Goal: Transaction & Acquisition: Register for event/course

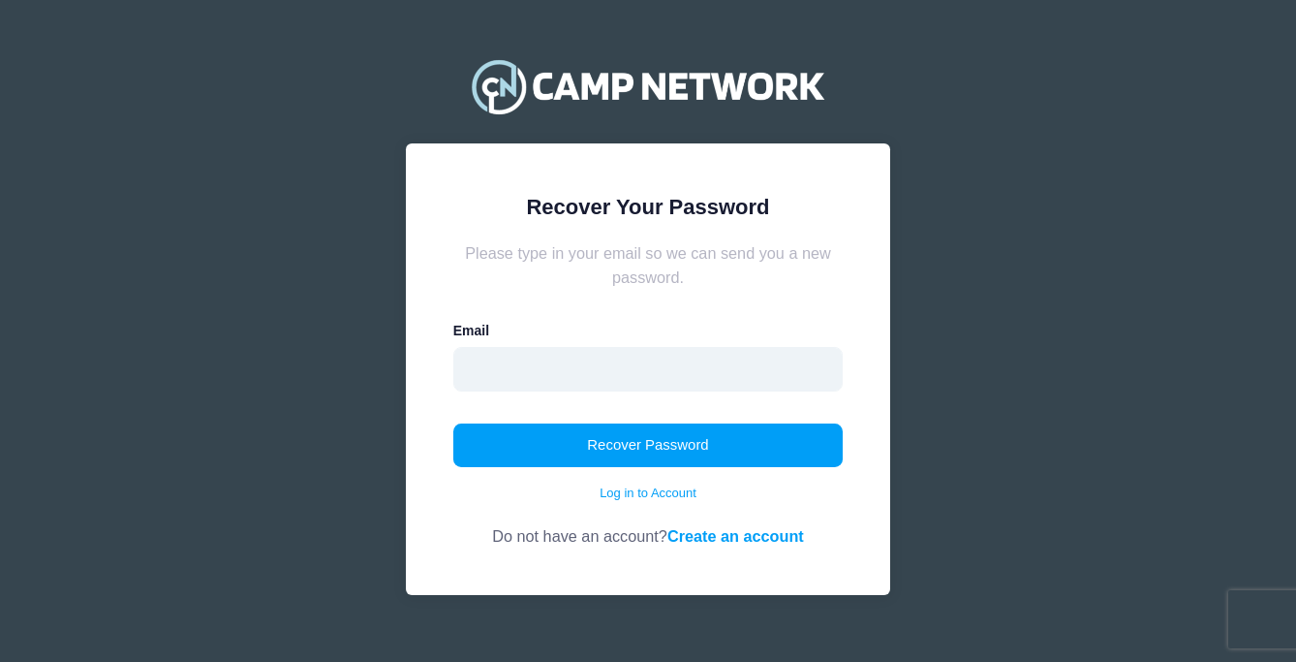
click at [673, 368] on input "email" at bounding box center [648, 369] width 390 height 45
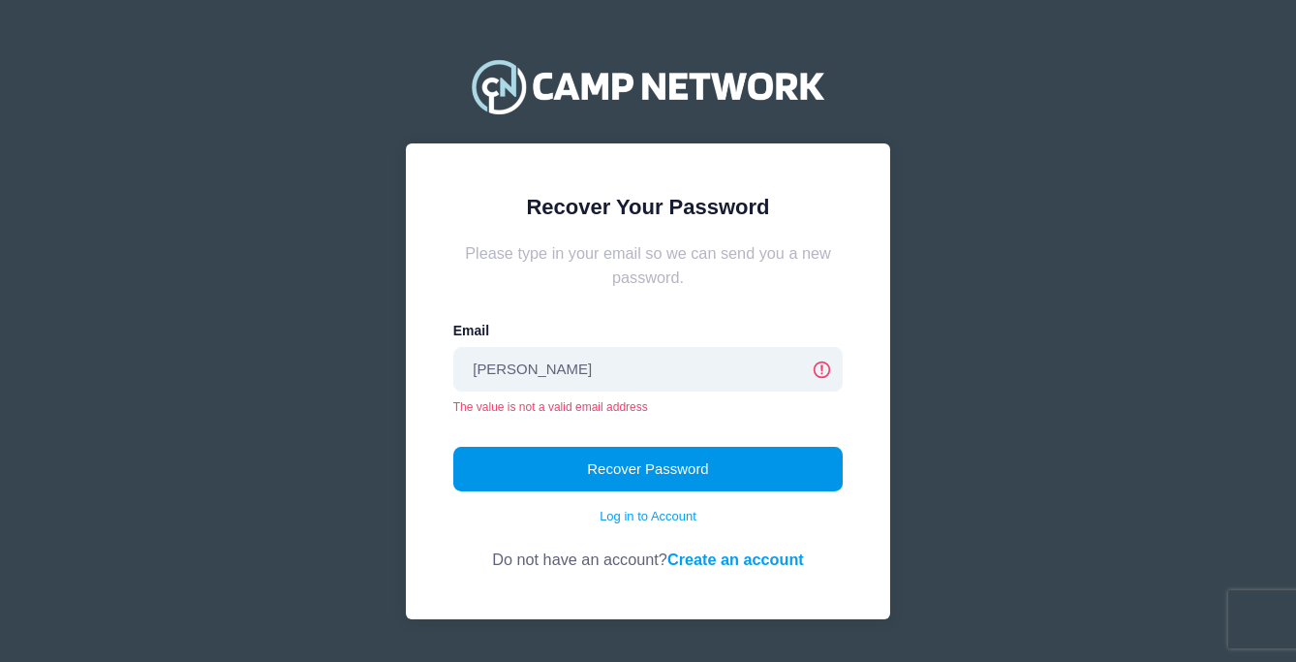
type input "[EMAIL_ADDRESS][DOMAIN_NAME]"
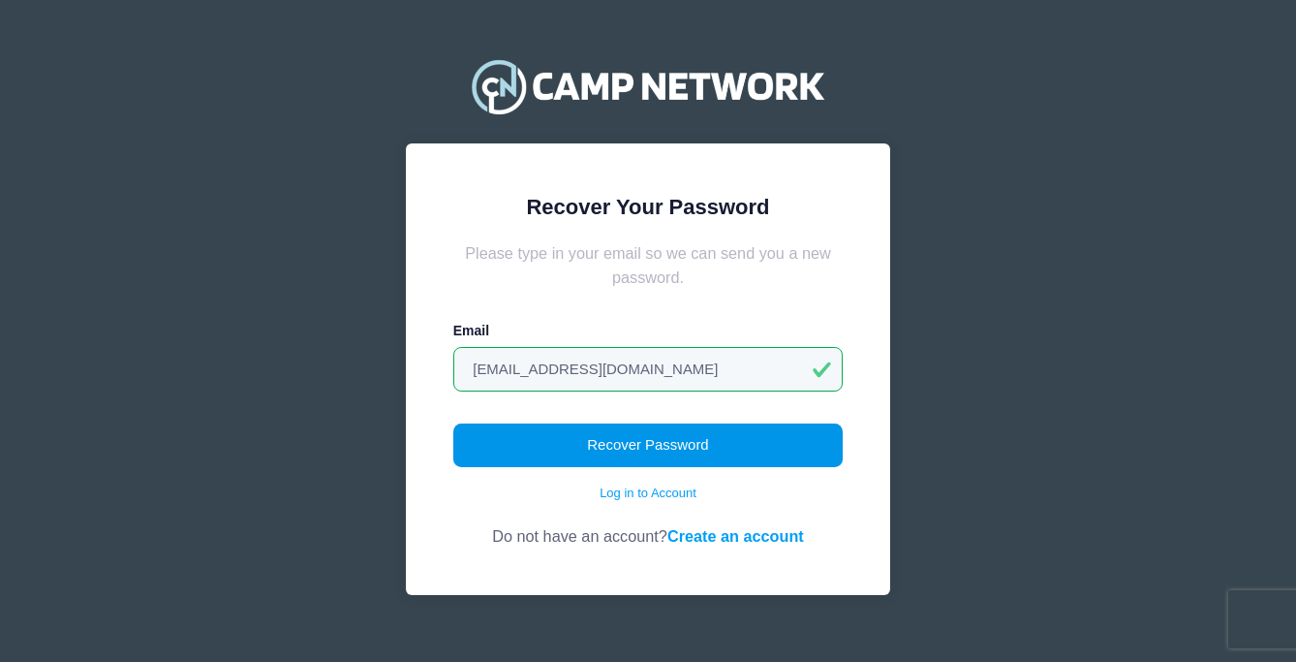
click at [628, 448] on button "Recover Password" at bounding box center [648, 445] width 390 height 45
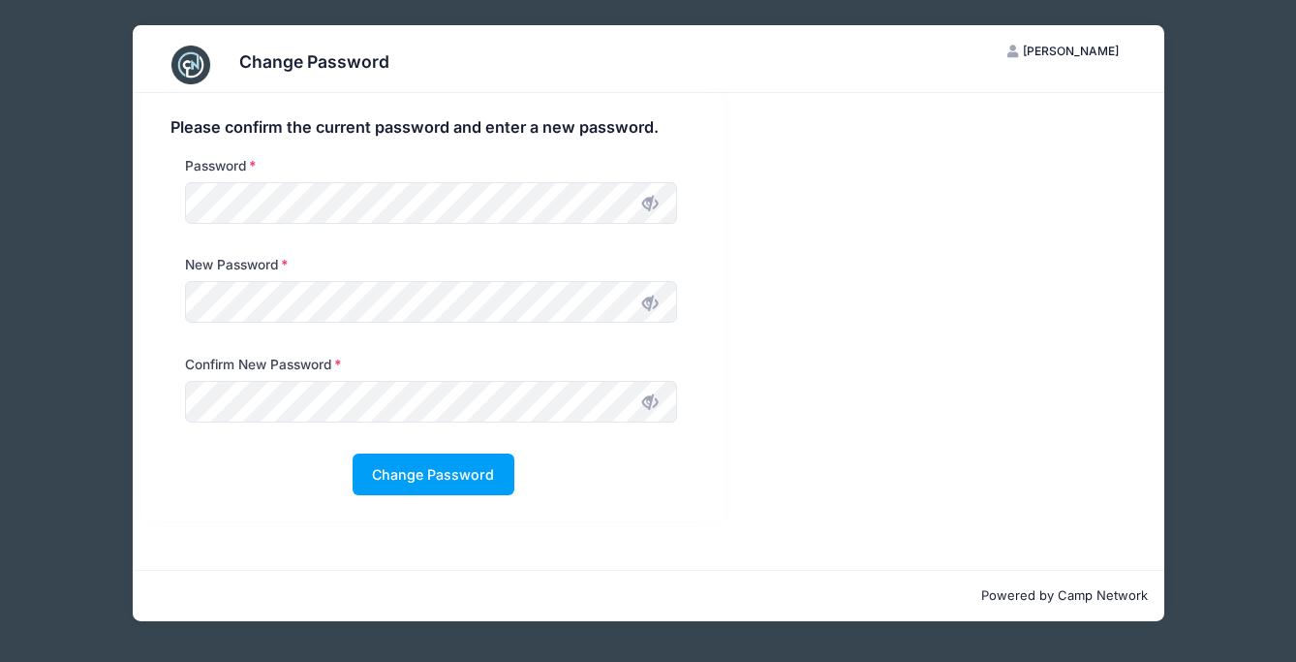
click at [613, 513] on div "Please confirm the current password and enter a new password. Password New Pass…" at bounding box center [432, 306] width 583 height 427
click at [489, 481] on button "Change Password" at bounding box center [434, 474] width 162 height 42
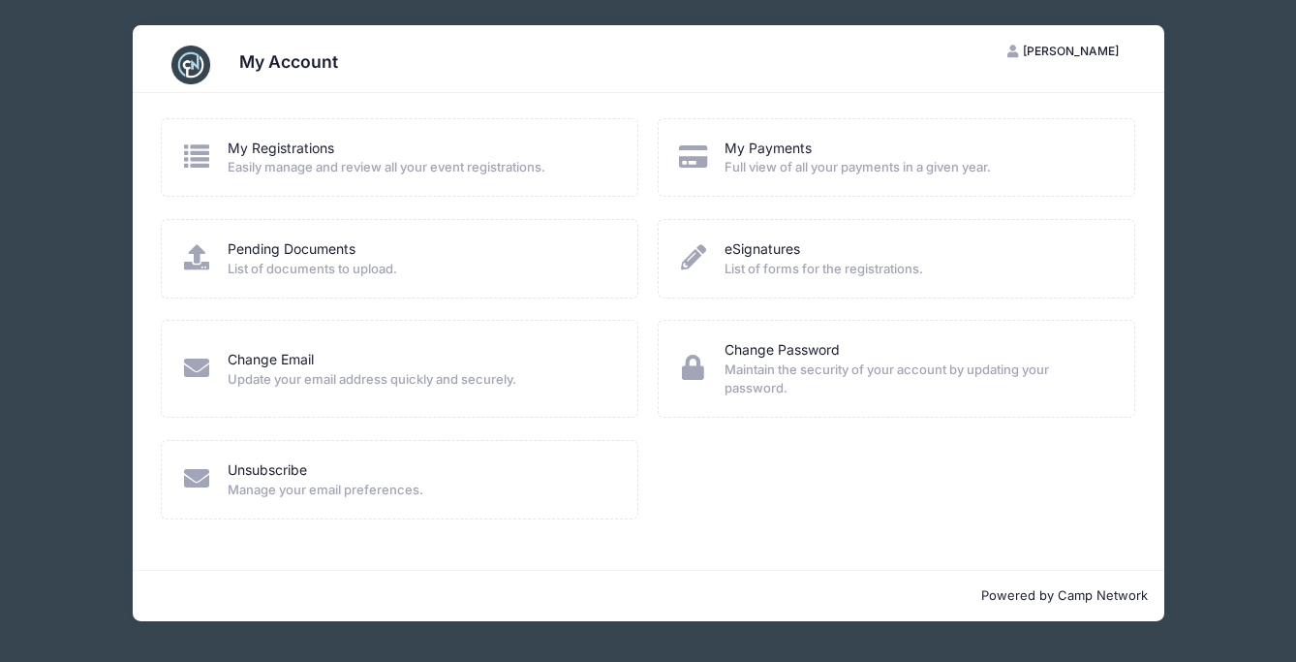
click at [299, 158] on span "Easily manage and review all your event registrations." at bounding box center [420, 167] width 385 height 19
click at [299, 150] on link "My Registrations" at bounding box center [281, 149] width 107 height 20
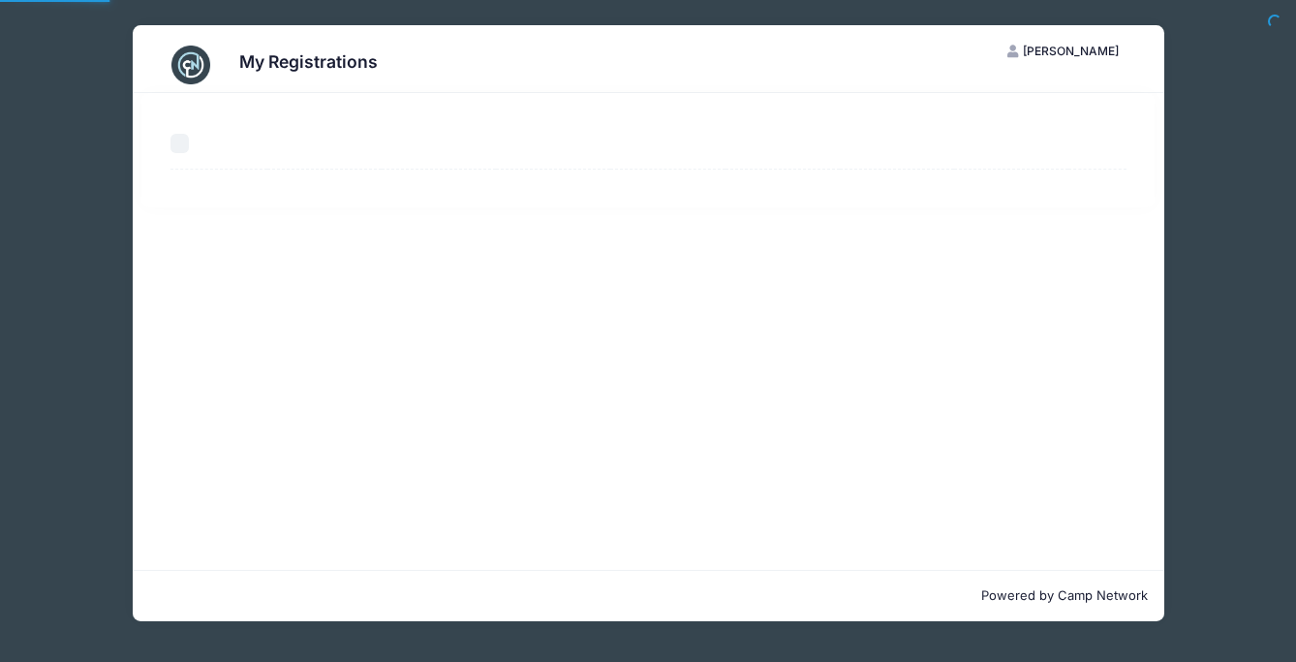
select select "50"
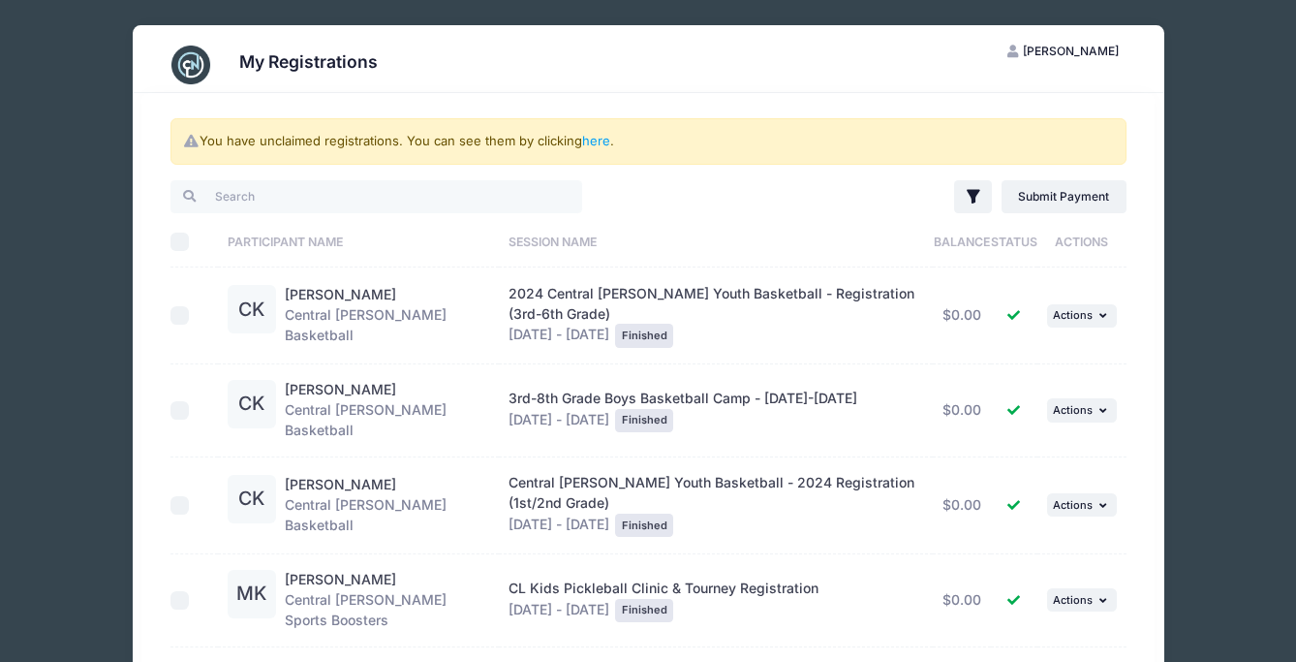
click at [1103, 45] on span "[PERSON_NAME]" at bounding box center [1071, 51] width 96 height 15
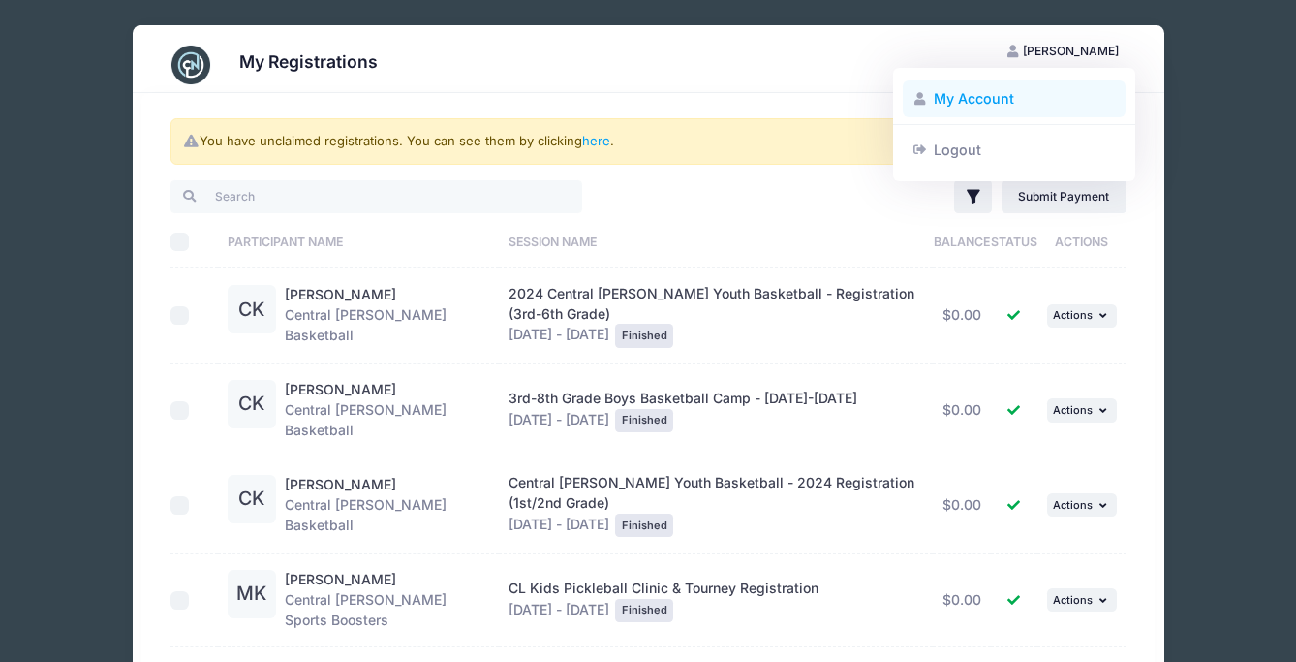
click at [944, 107] on link "My Account" at bounding box center [1015, 98] width 224 height 37
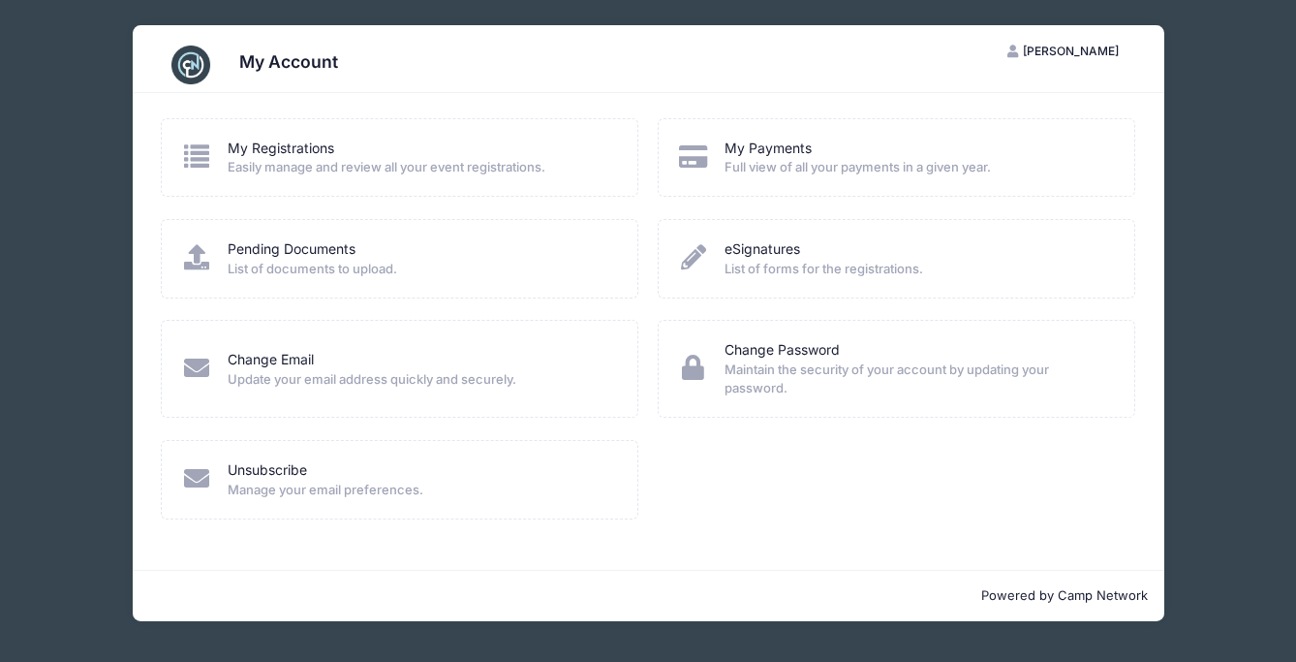
click at [1241, 382] on div "My Account KK [PERSON_NAME] My Account Logout My Registrations Easily manage an…" at bounding box center [648, 323] width 1238 height 646
click at [191, 55] on img at bounding box center [191, 65] width 39 height 39
click at [1135, 603] on p "Powered by Camp Network" at bounding box center [648, 595] width 1001 height 19
click at [1210, 584] on div "My Account KK Katie Koller My Account Logout My Registrations Easily manage and…" at bounding box center [648, 323] width 1238 height 646
click at [1083, 57] on span "[PERSON_NAME]" at bounding box center [1071, 51] width 96 height 15
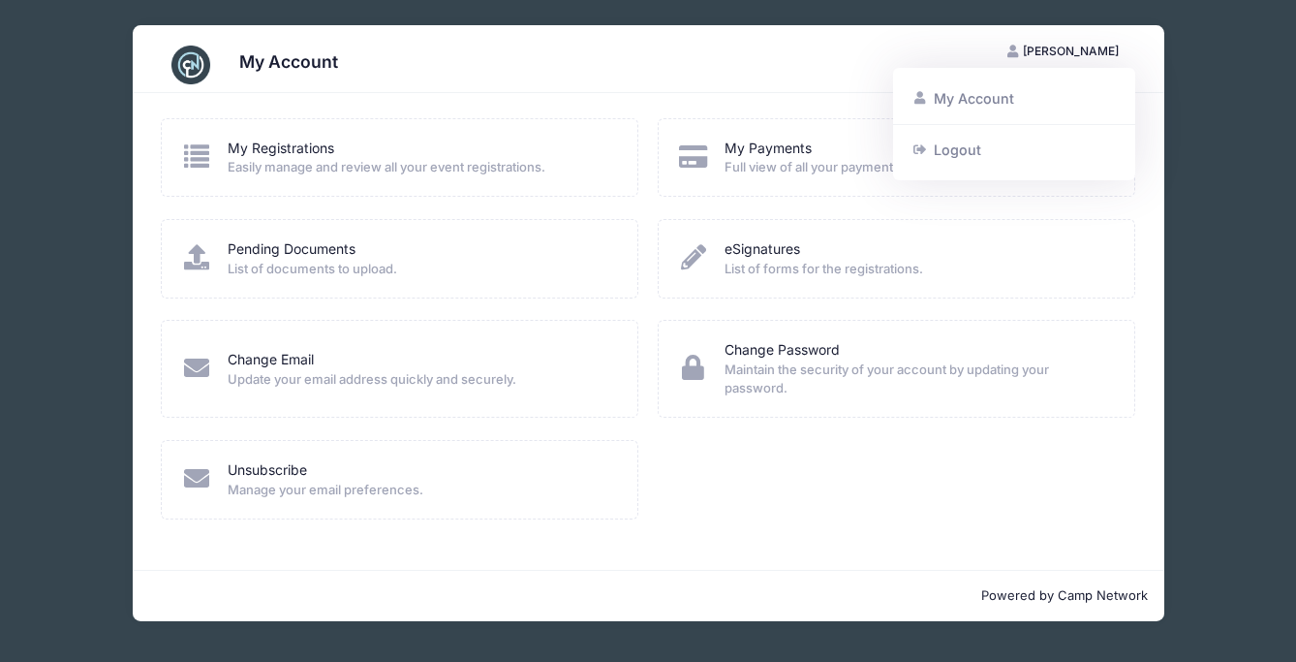
click at [1189, 176] on div "My Account KK Katie Koller My Account Logout My Registrations Easily manage and…" at bounding box center [648, 323] width 1238 height 646
click at [73, 491] on div "My Account KK Katie Koller My Account Logout My Registrations Easily manage and…" at bounding box center [648, 323] width 1238 height 646
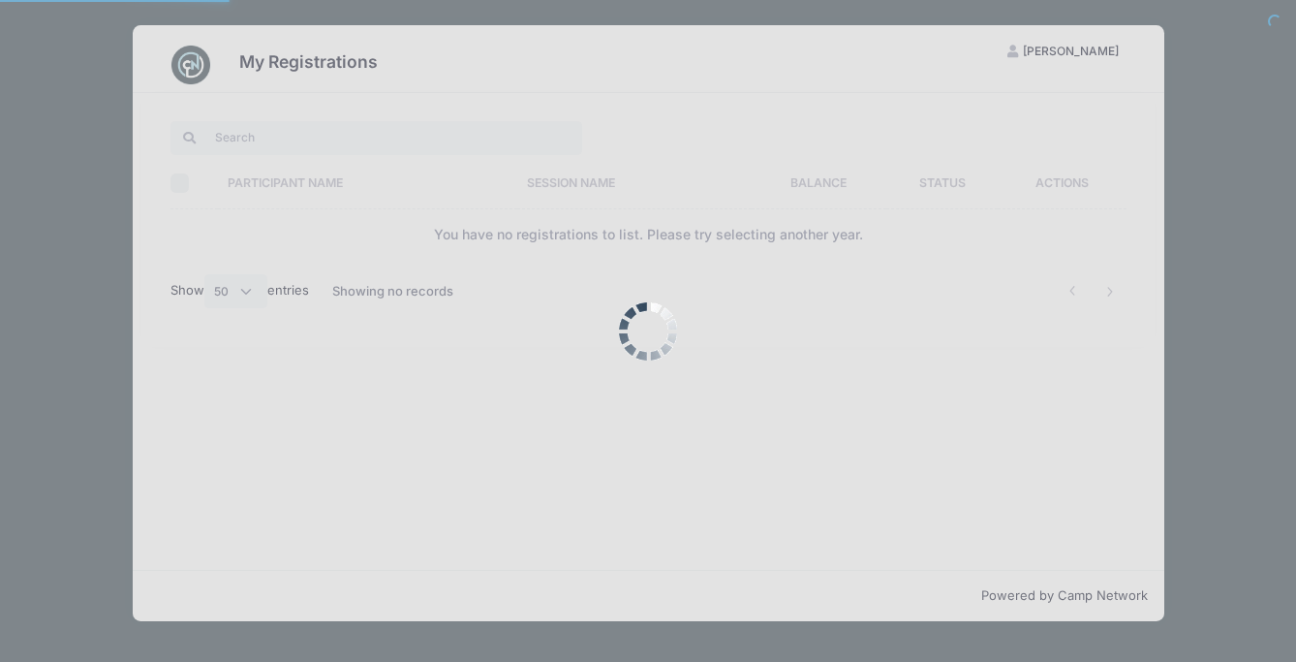
select select "50"
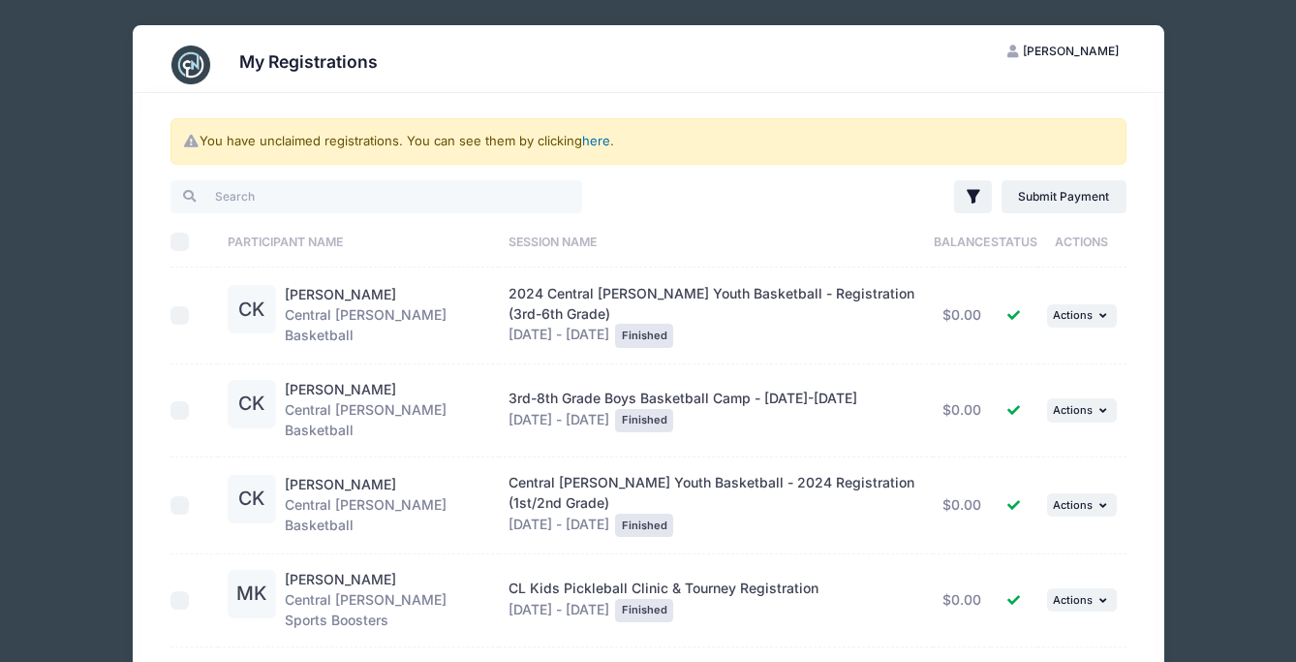
click at [594, 143] on link "here" at bounding box center [596, 141] width 28 height 16
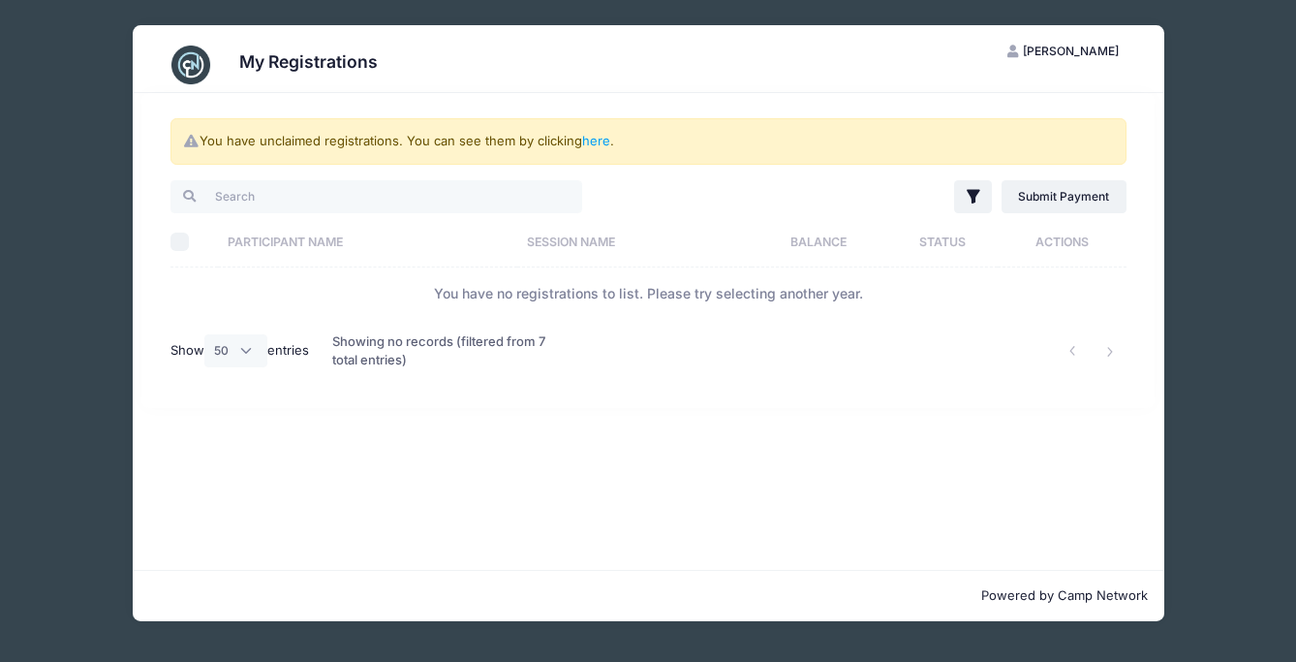
click at [512, 361] on div "Showing no records (filtered from 7 total entries)" at bounding box center [444, 351] width 225 height 63
click at [755, 287] on td "You have no registrations to list. Please try selecting another year." at bounding box center [649, 292] width 956 height 51
click at [607, 145] on link "here" at bounding box center [596, 141] width 28 height 16
click at [606, 144] on link "here" at bounding box center [596, 141] width 28 height 16
click at [1218, 492] on div "My Registrations KK Katie Koller My Account Logout You have unclaimed registrat…" at bounding box center [648, 323] width 1238 height 646
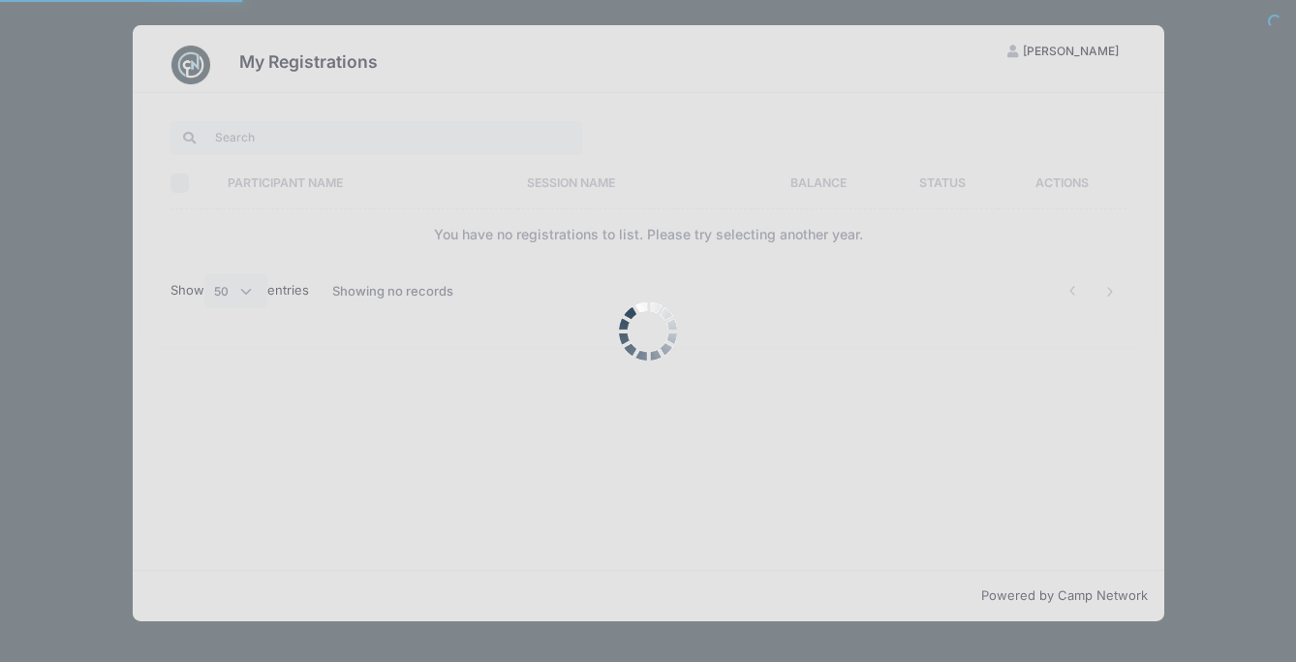
select select "50"
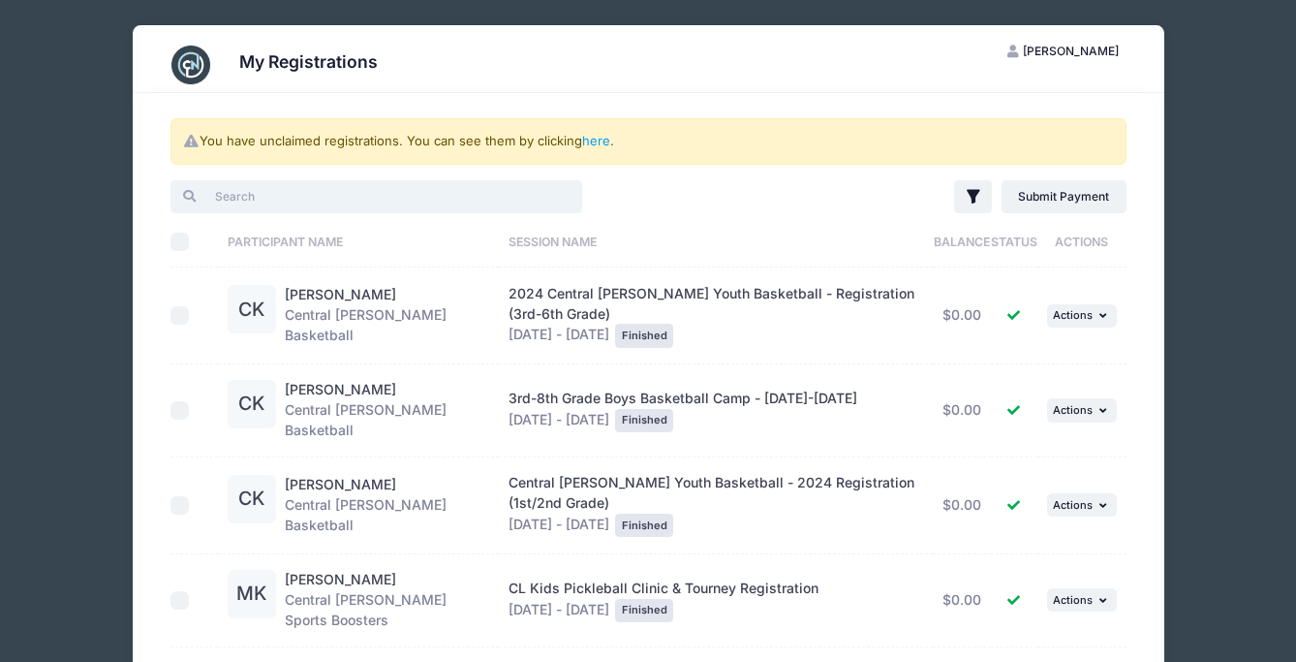
click at [551, 194] on input "search" at bounding box center [377, 196] width 412 height 33
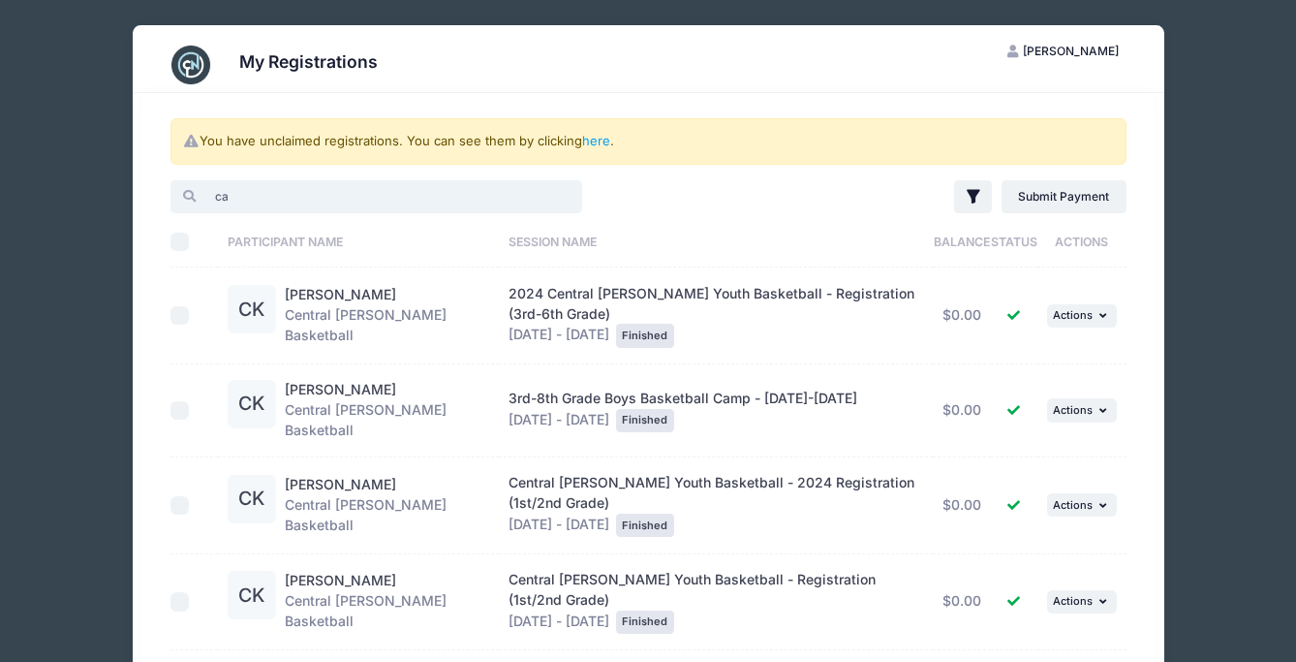
type input "c"
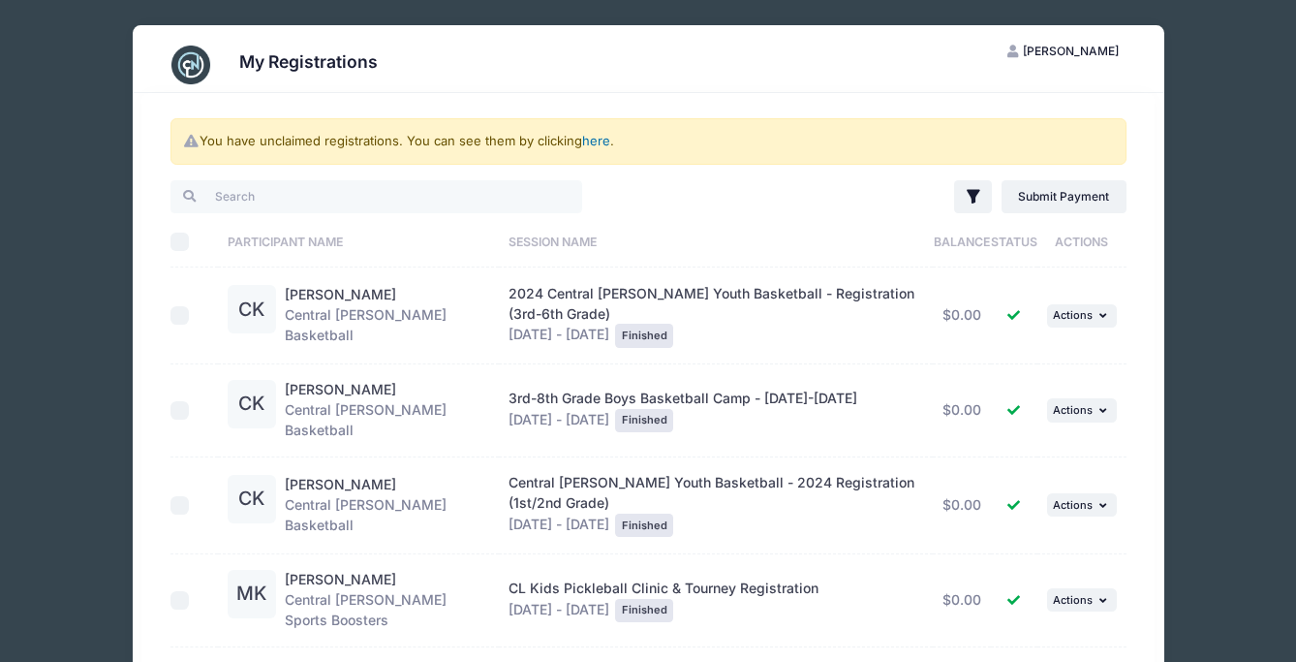
click at [598, 140] on link "here" at bounding box center [596, 141] width 28 height 16
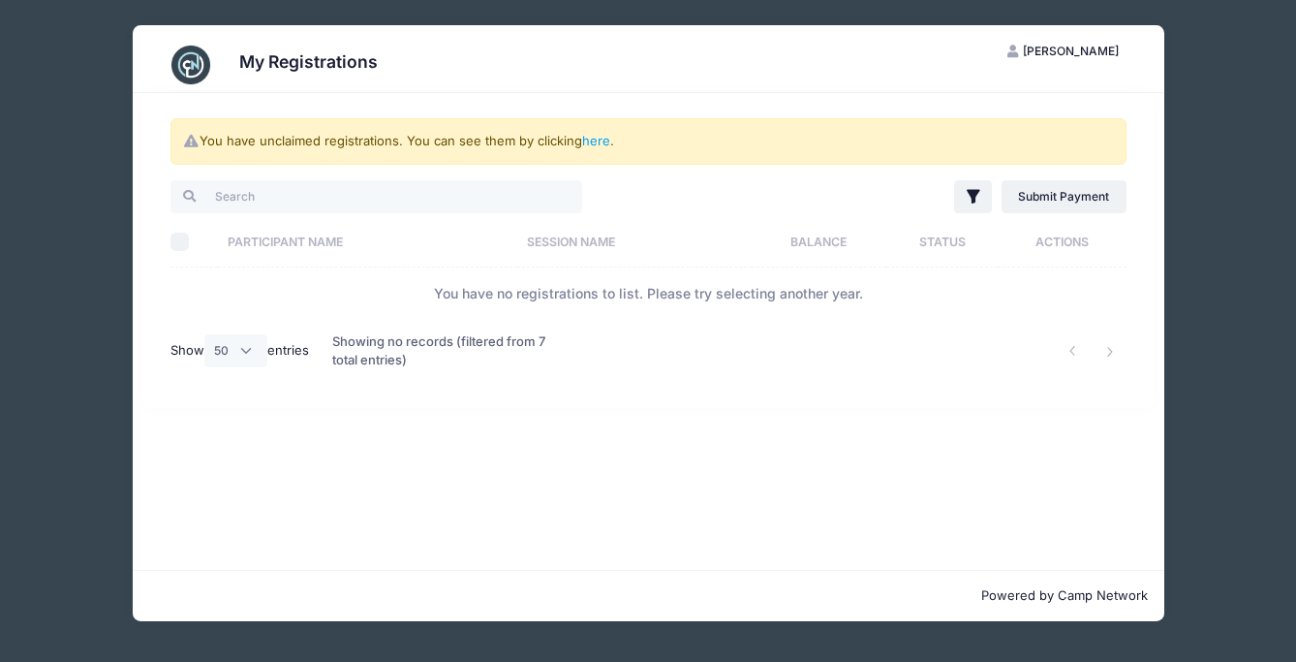
click at [450, 341] on div "Showing no records (filtered from 7 total entries)" at bounding box center [444, 351] width 225 height 63
click at [611, 303] on td "You have no registrations to list. Please try selecting another year." at bounding box center [649, 292] width 956 height 51
click at [680, 283] on td "You have no registrations to list. Please try selecting another year." at bounding box center [649, 292] width 956 height 51
click at [976, 196] on icon "button" at bounding box center [973, 197] width 13 height 14
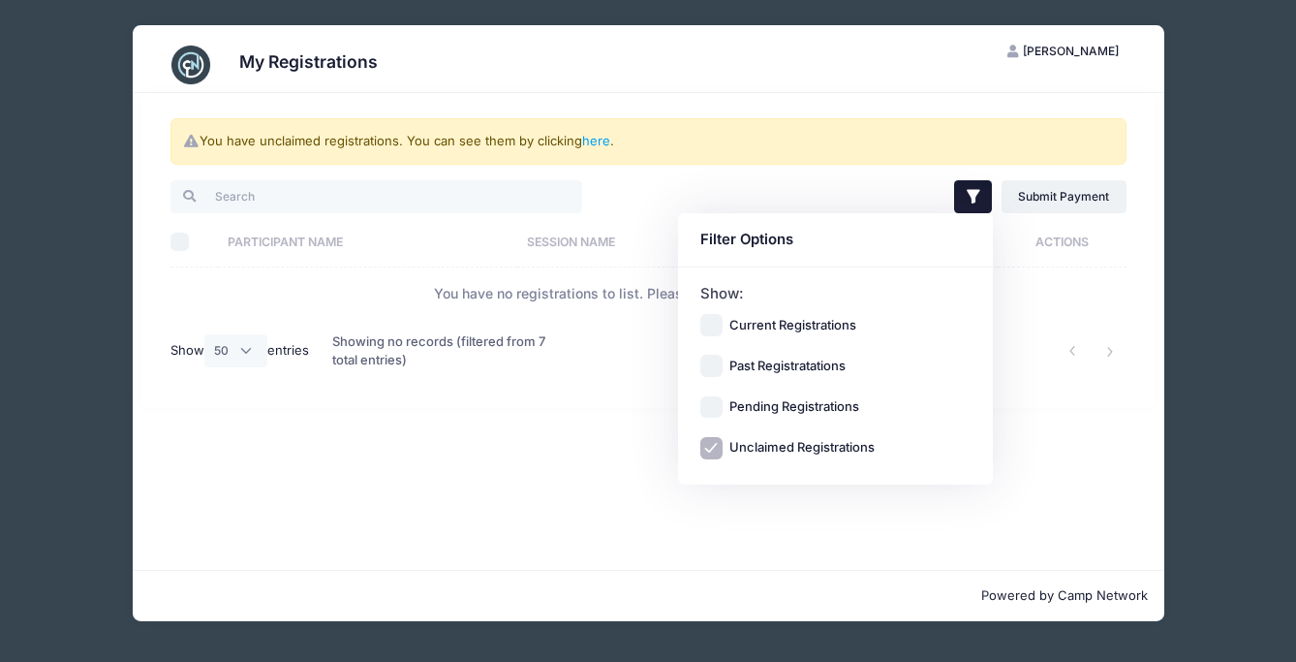
click at [712, 325] on input "Current Registrations" at bounding box center [712, 325] width 22 height 22
checkbox input "true"
click at [714, 441] on input "Unclaimed Registrations" at bounding box center [712, 448] width 22 height 22
checkbox input "false"
click at [836, 321] on label "Current Registrations" at bounding box center [793, 325] width 127 height 19
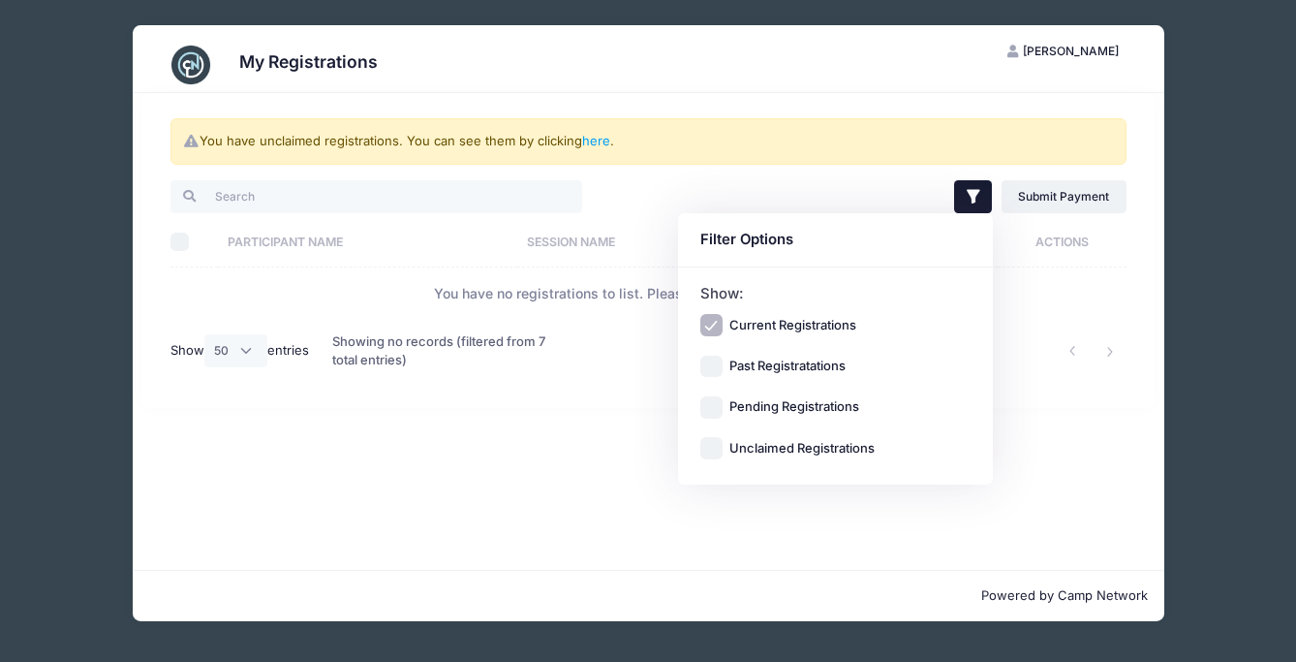
click at [723, 321] on input "Current Registrations" at bounding box center [712, 325] width 22 height 22
checkbox input "false"
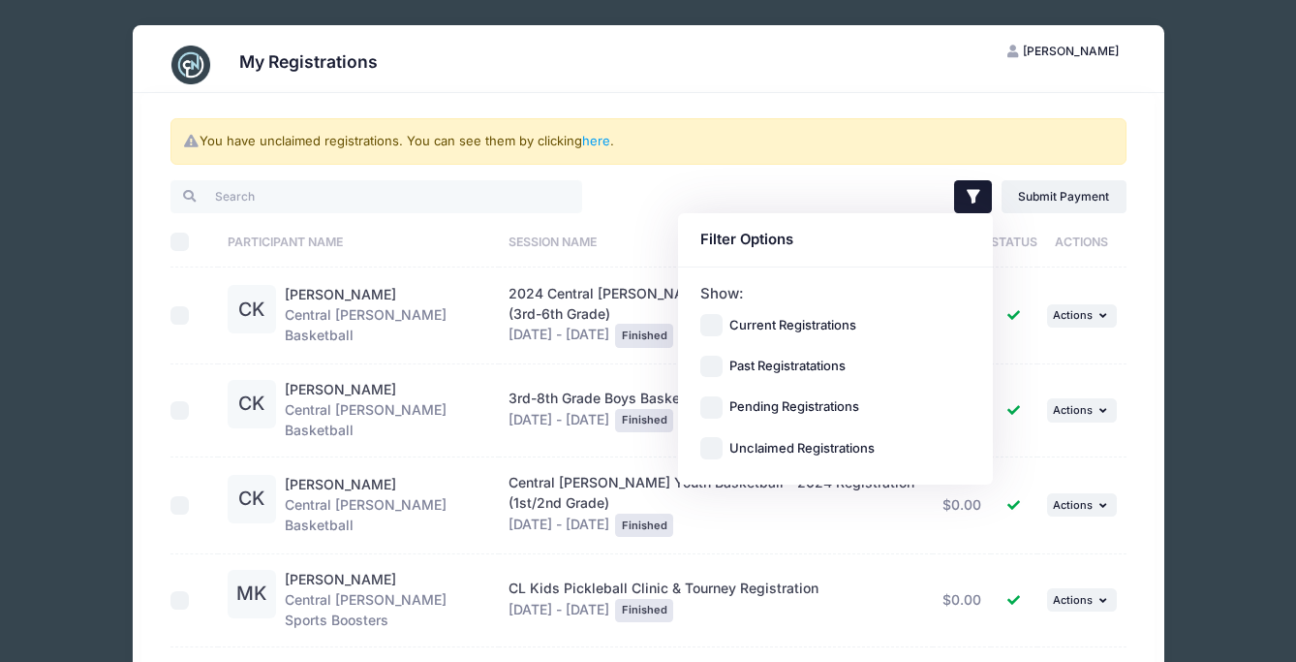
click at [844, 177] on div "Filter Filter Options Show: Current Registrations Past Registratations Pending …" at bounding box center [891, 197] width 487 height 40
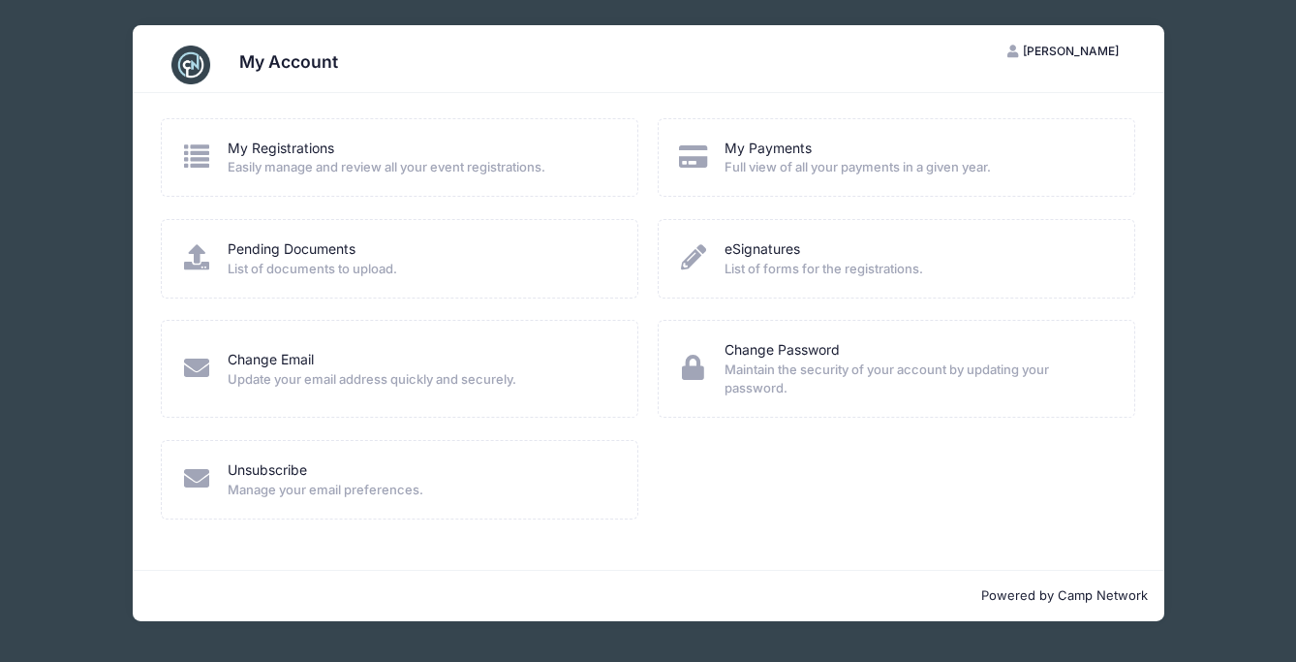
click at [312, 166] on span "Easily manage and review all your event registrations." at bounding box center [420, 167] width 385 height 19
click at [228, 147] on link "My Registrations" at bounding box center [281, 149] width 107 height 20
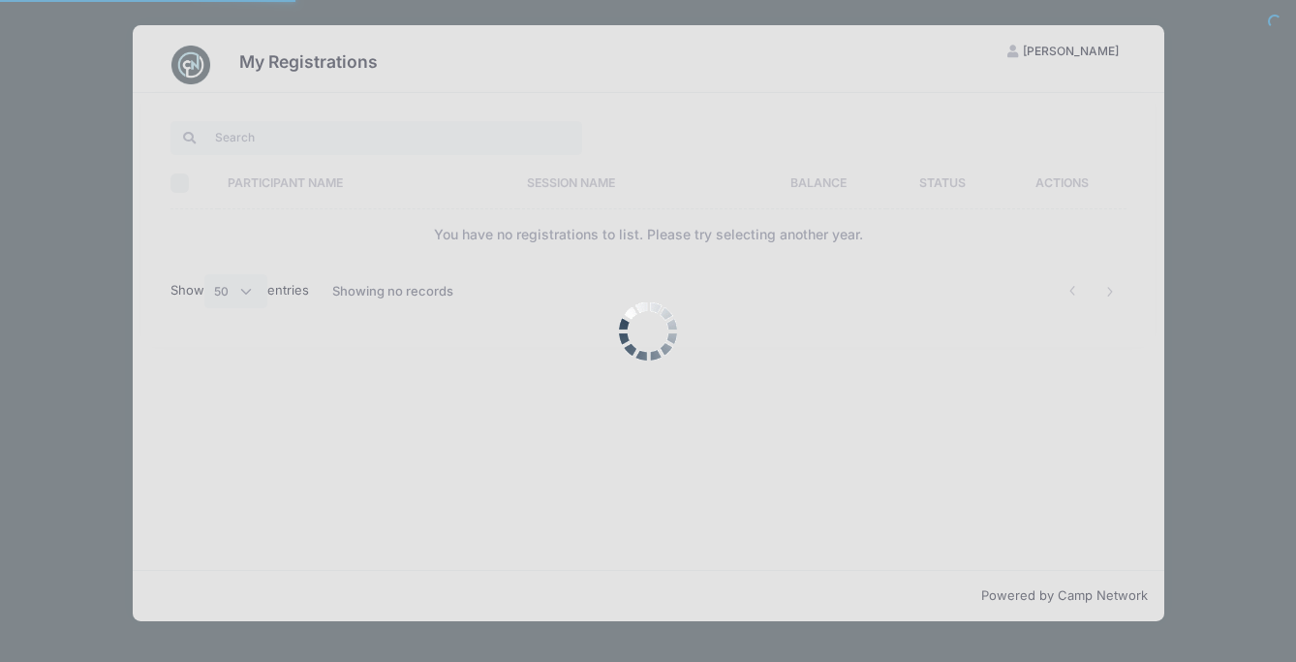
select select "50"
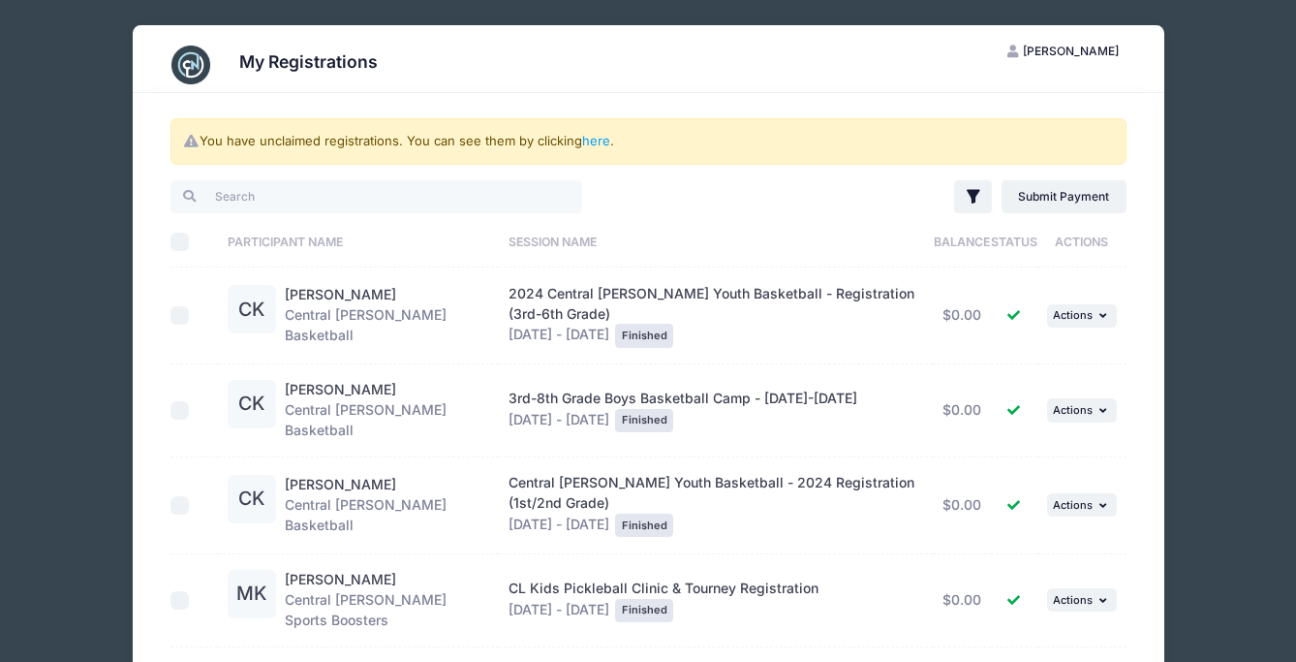
click at [190, 60] on img at bounding box center [191, 65] width 39 height 39
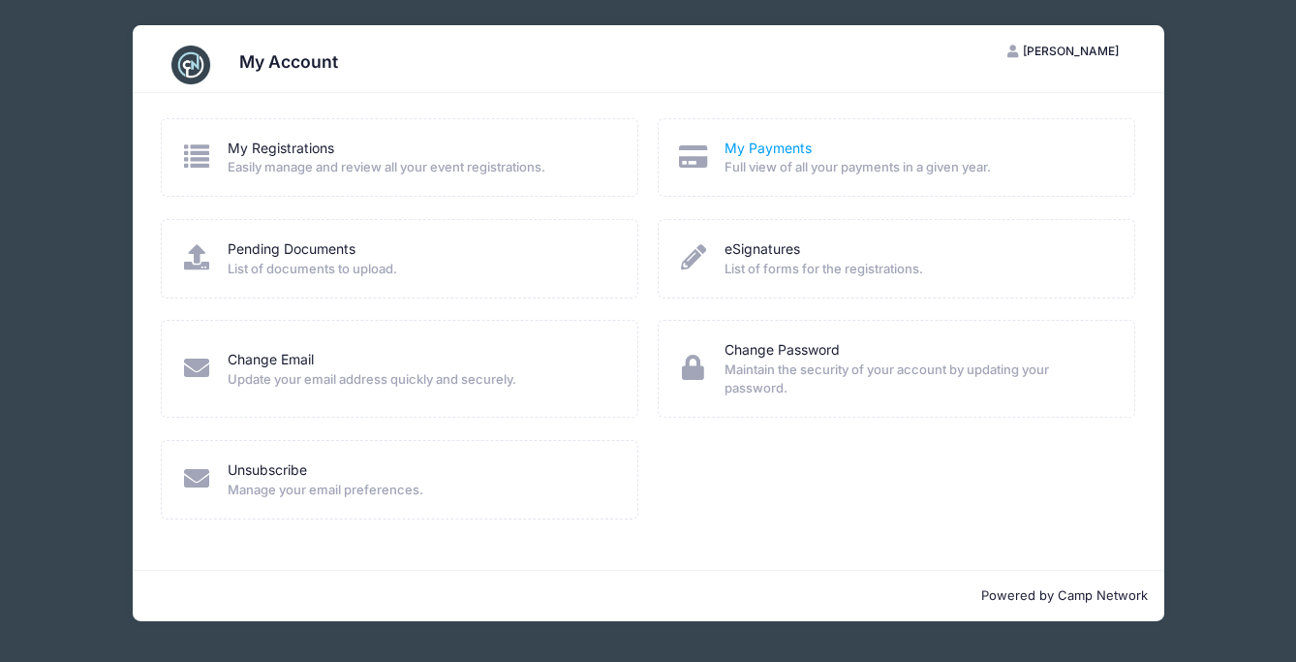
click at [772, 140] on link "My Payments" at bounding box center [768, 149] width 87 height 20
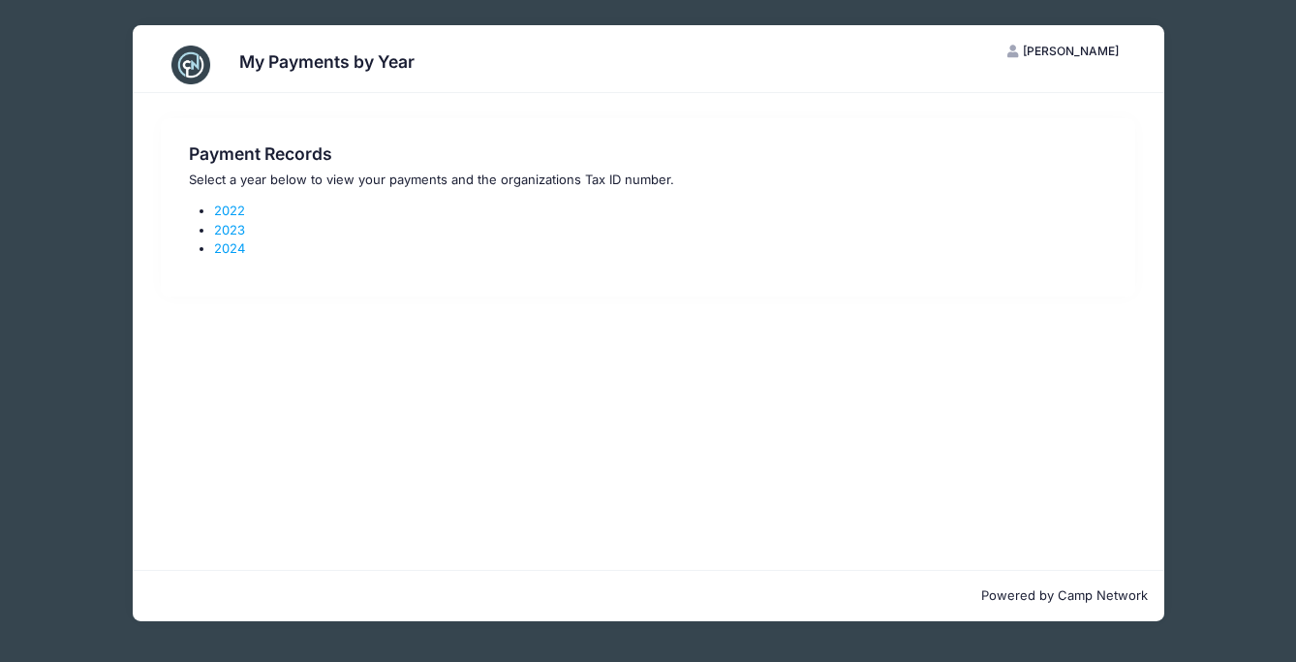
click at [1116, 598] on p "Powered by Camp Network" at bounding box center [648, 595] width 1001 height 19
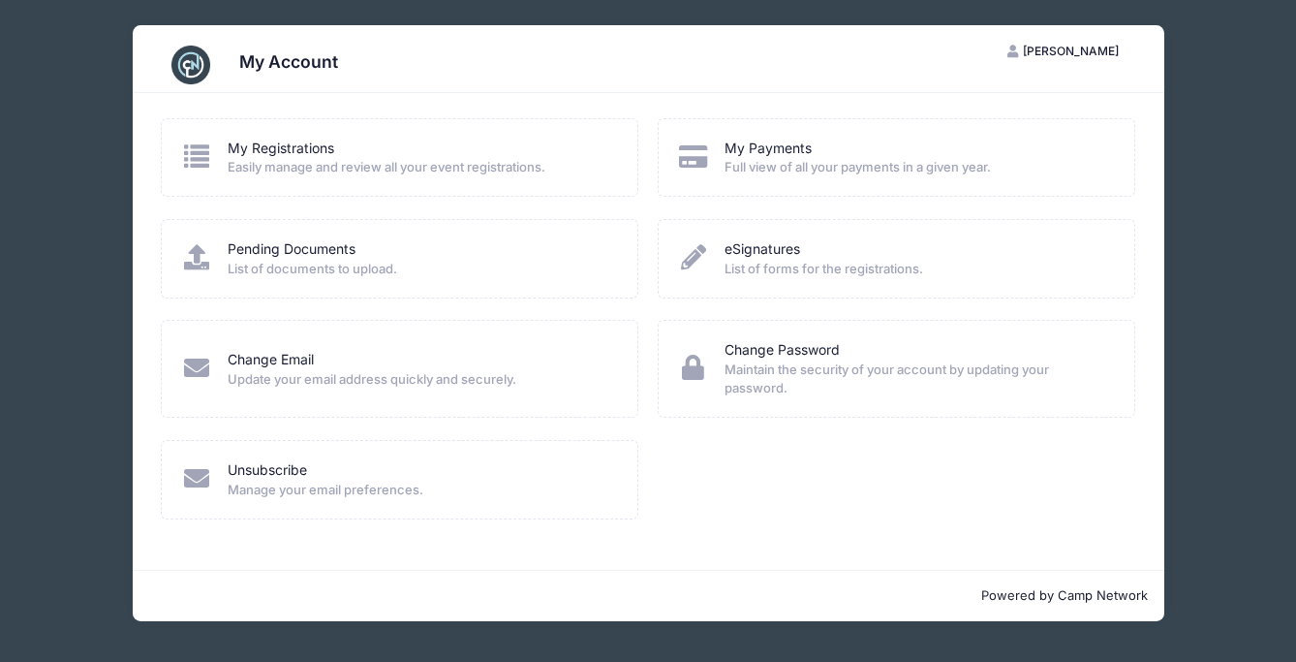
click at [359, 275] on span "List of documents to upload." at bounding box center [420, 269] width 385 height 19
click at [335, 253] on link "Pending Documents" at bounding box center [292, 249] width 128 height 20
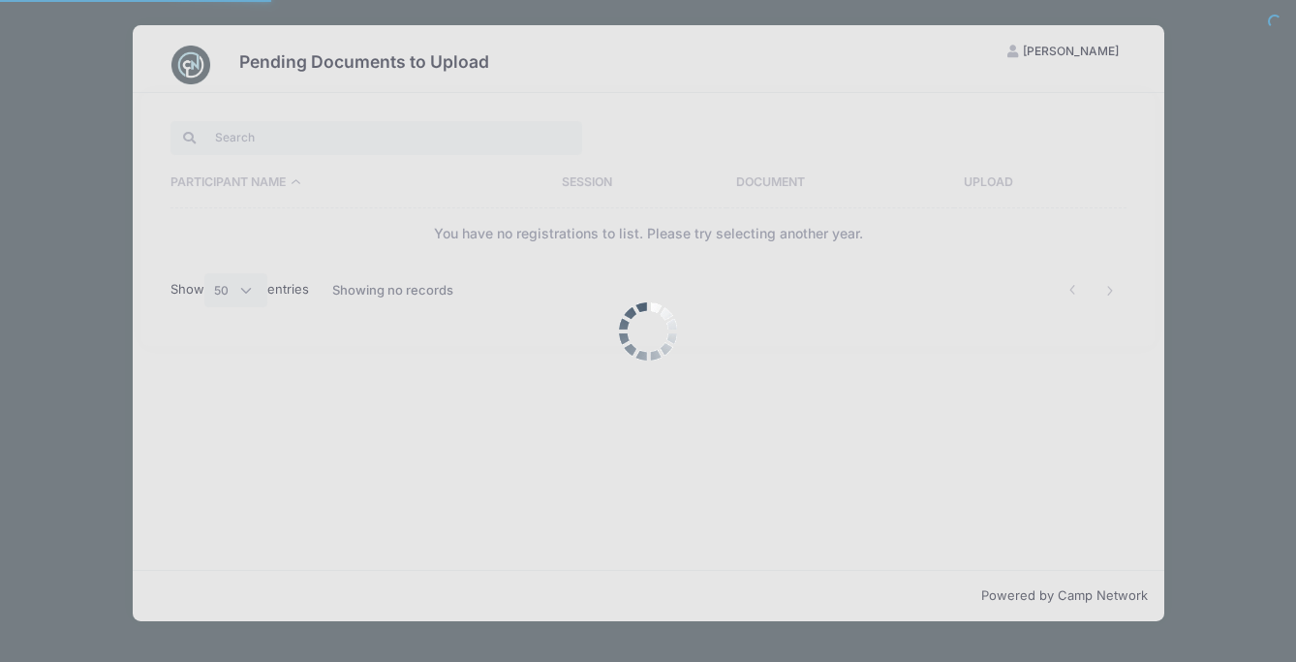
select select "50"
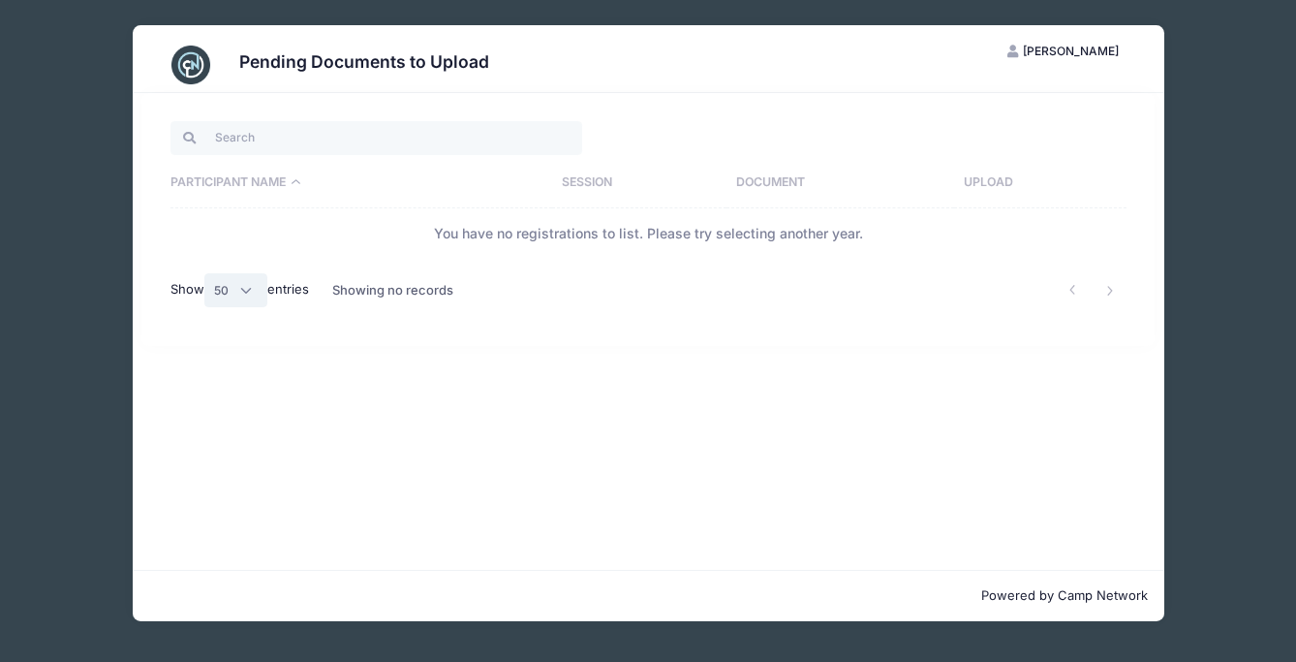
click at [254, 285] on select "All 10 25 50" at bounding box center [236, 289] width 64 height 33
click at [595, 176] on th "Session" at bounding box center [639, 183] width 174 height 50
click at [595, 176] on th "Session" at bounding box center [616, 183] width 220 height 50
click at [1077, 53] on span "[PERSON_NAME]" at bounding box center [1071, 51] width 96 height 15
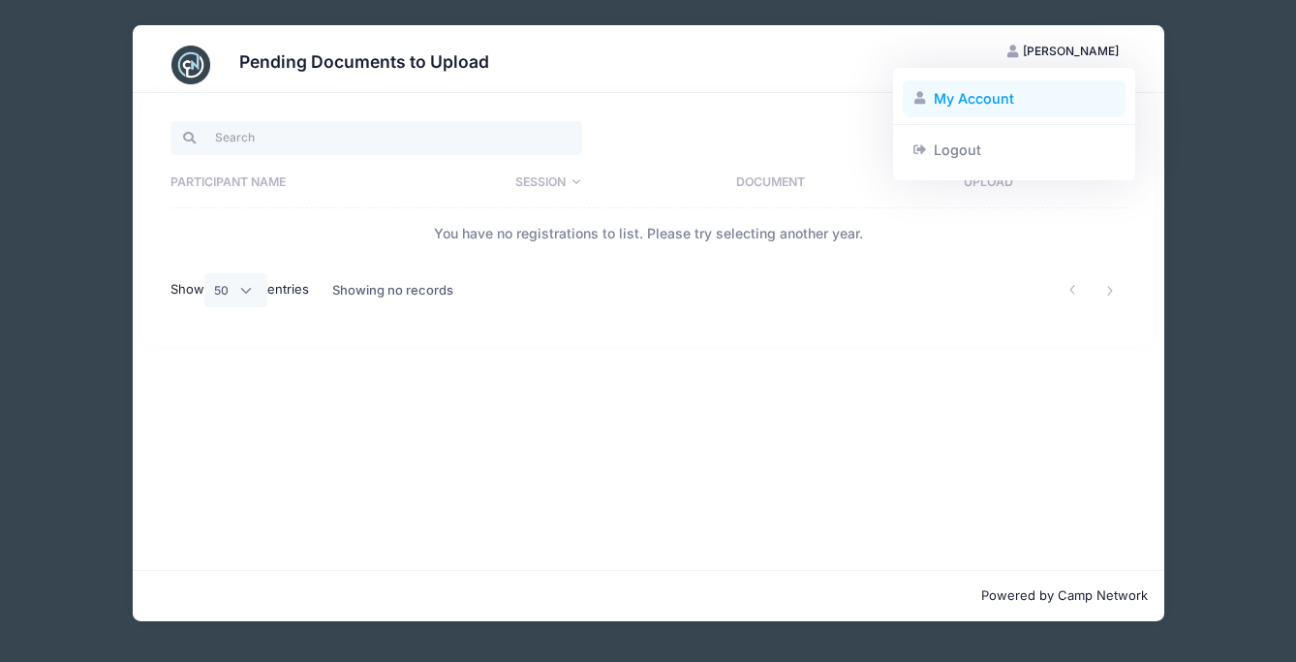
click at [1045, 83] on link "My Account" at bounding box center [1015, 98] width 224 height 37
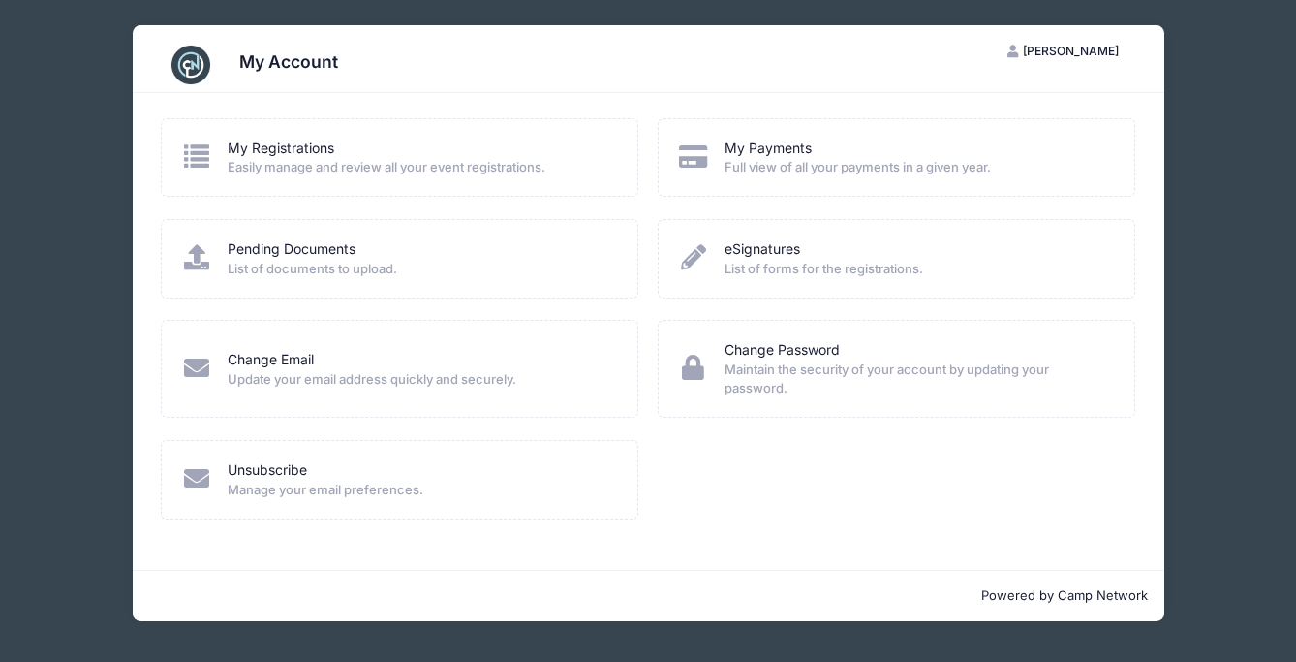
click at [389, 158] on span "Easily manage and review all your event registrations." at bounding box center [420, 167] width 385 height 19
click at [316, 152] on link "My Registrations" at bounding box center [281, 149] width 107 height 20
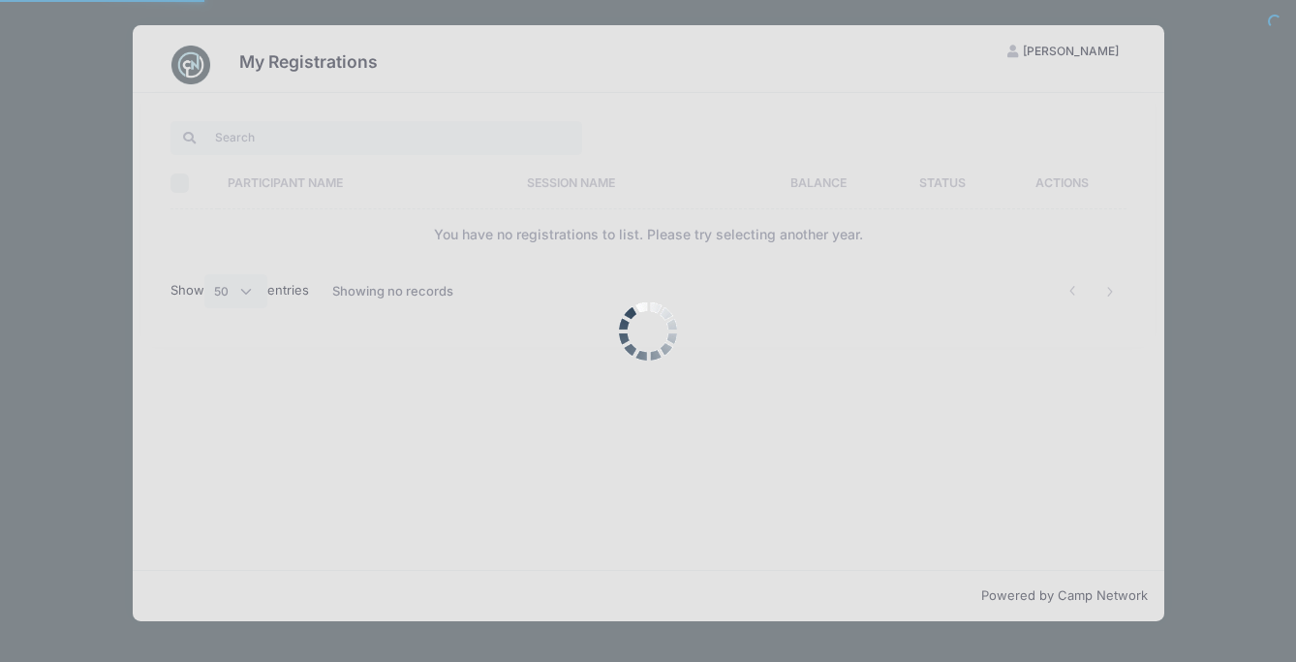
select select "50"
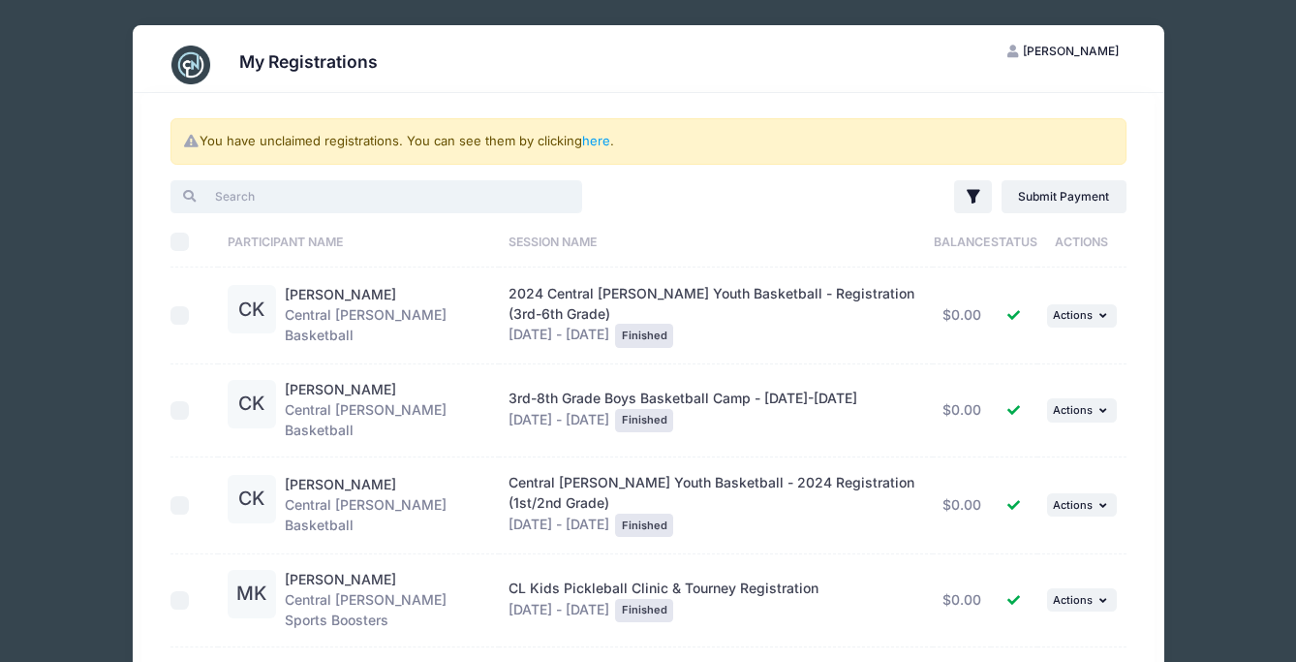
click at [510, 193] on input "search" at bounding box center [377, 196] width 412 height 33
click at [595, 142] on link "here" at bounding box center [596, 141] width 28 height 16
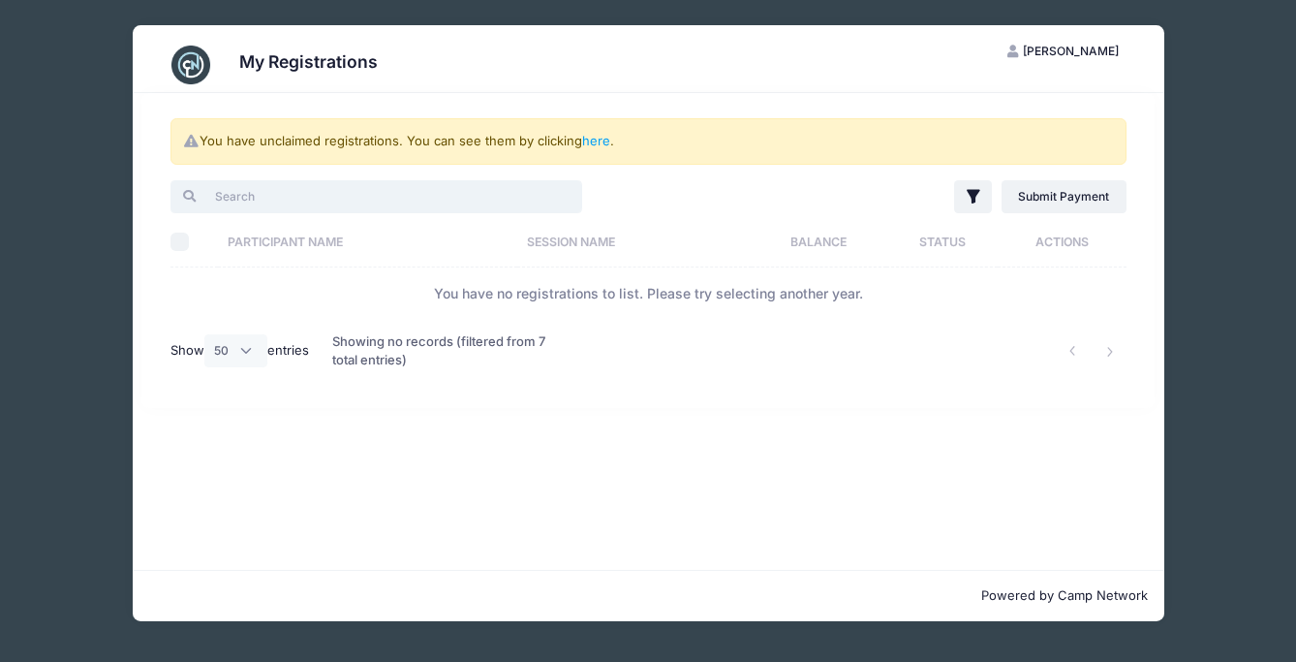
click at [498, 193] on input "search" at bounding box center [377, 196] width 412 height 33
type input "2025"
click at [971, 190] on icon "button" at bounding box center [973, 197] width 13 height 14
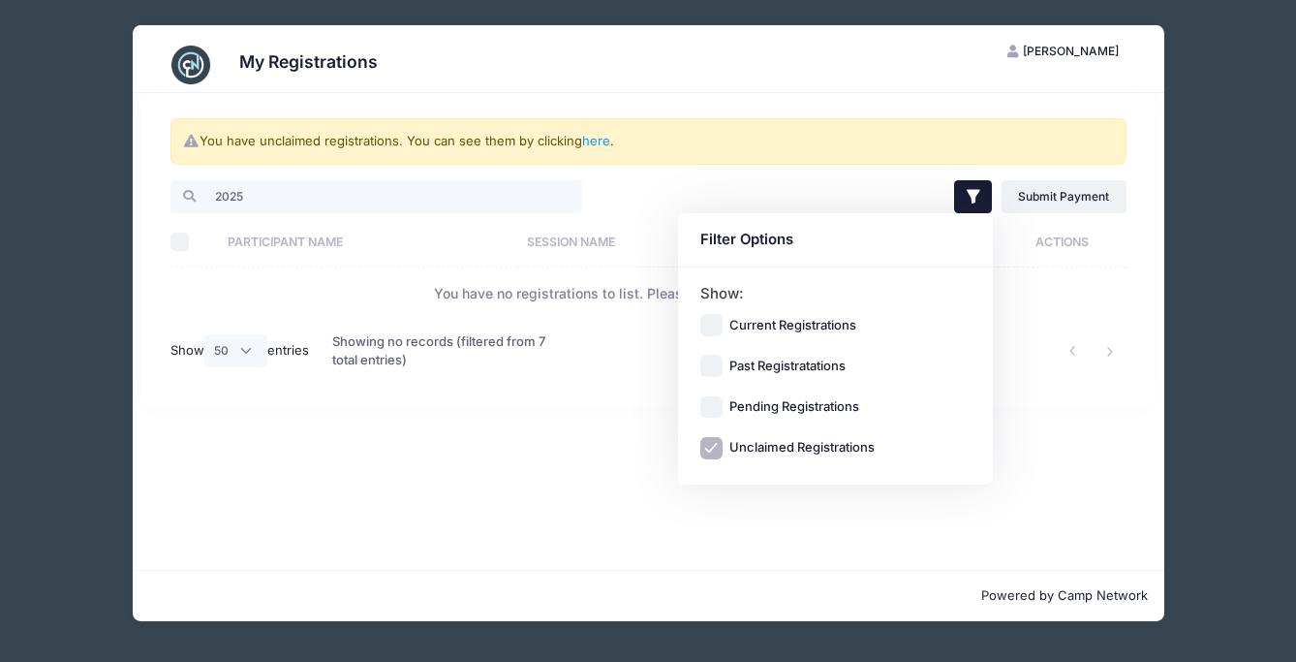
click at [839, 399] on label "Pending Registrations" at bounding box center [795, 406] width 130 height 19
click at [723, 399] on input "Pending Registrations" at bounding box center [712, 407] width 22 height 22
checkbox input "true"
click at [710, 435] on div "Current Registrations Past Registratations Pending Registrations Unclaimed Regi…" at bounding box center [836, 386] width 271 height 145
click at [716, 447] on input "Unclaimed Registrations" at bounding box center [712, 448] width 22 height 22
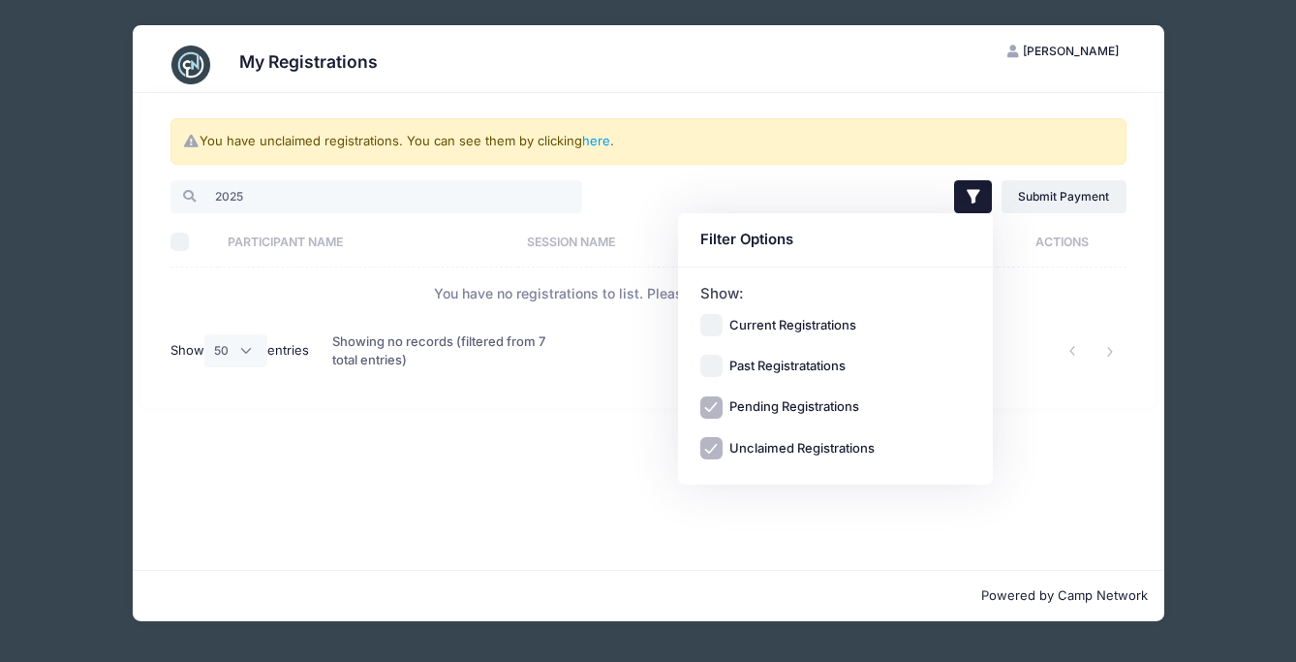
checkbox input "false"
click at [737, 504] on div "You have unclaimed registrations. You can see them by clicking here . 2025 Filt…" at bounding box center [649, 331] width 1032 height 477
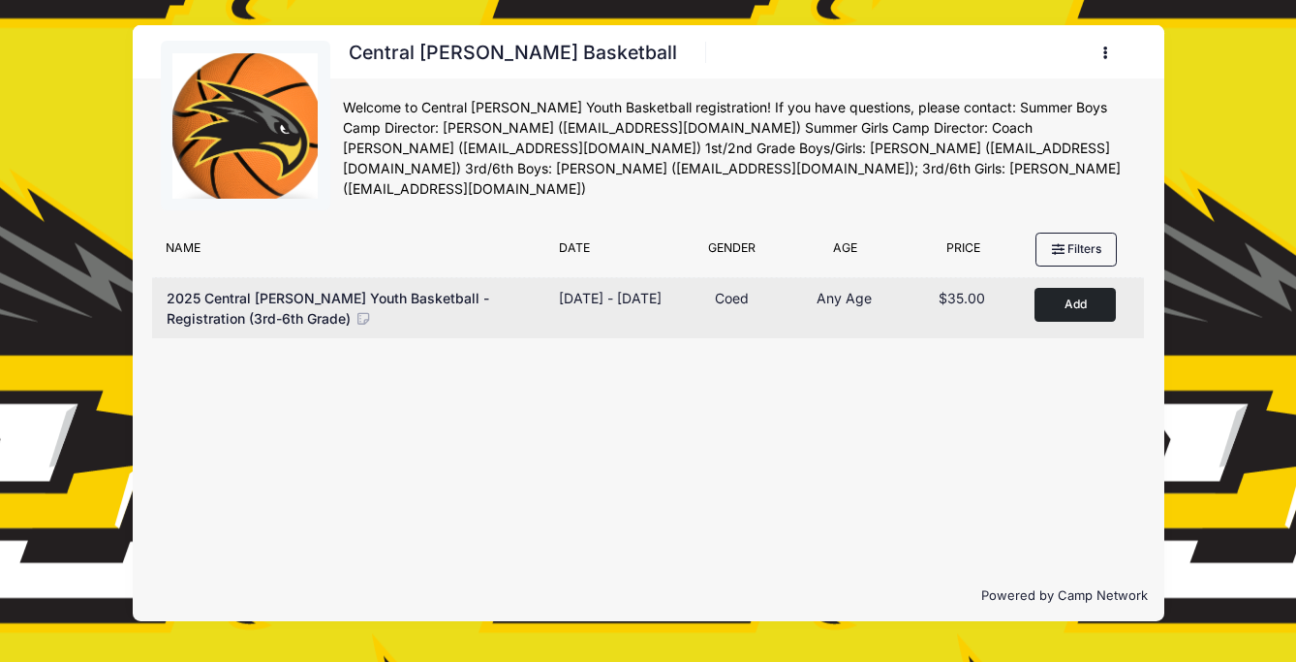
click at [1053, 308] on button "Add to Cart" at bounding box center [1075, 305] width 81 height 34
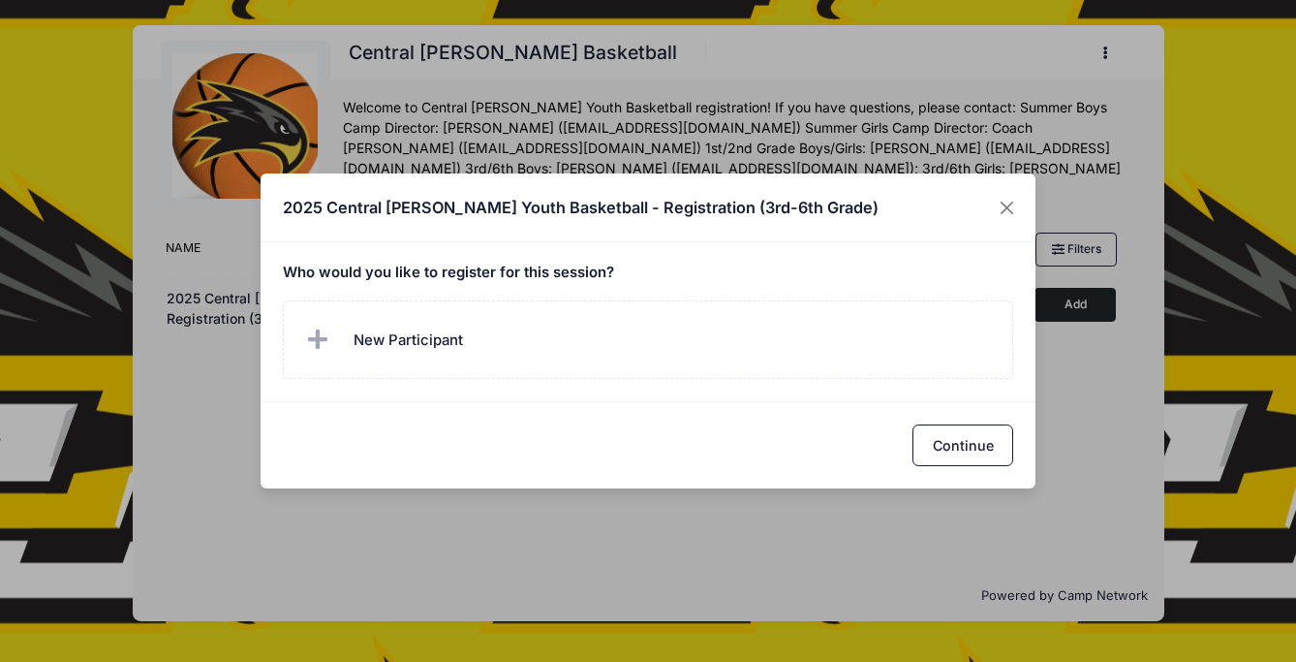
click at [1106, 54] on div "2025 Central [PERSON_NAME] Youth Basketball - Registration (3rd-6th Grade) Who …" at bounding box center [648, 331] width 1296 height 662
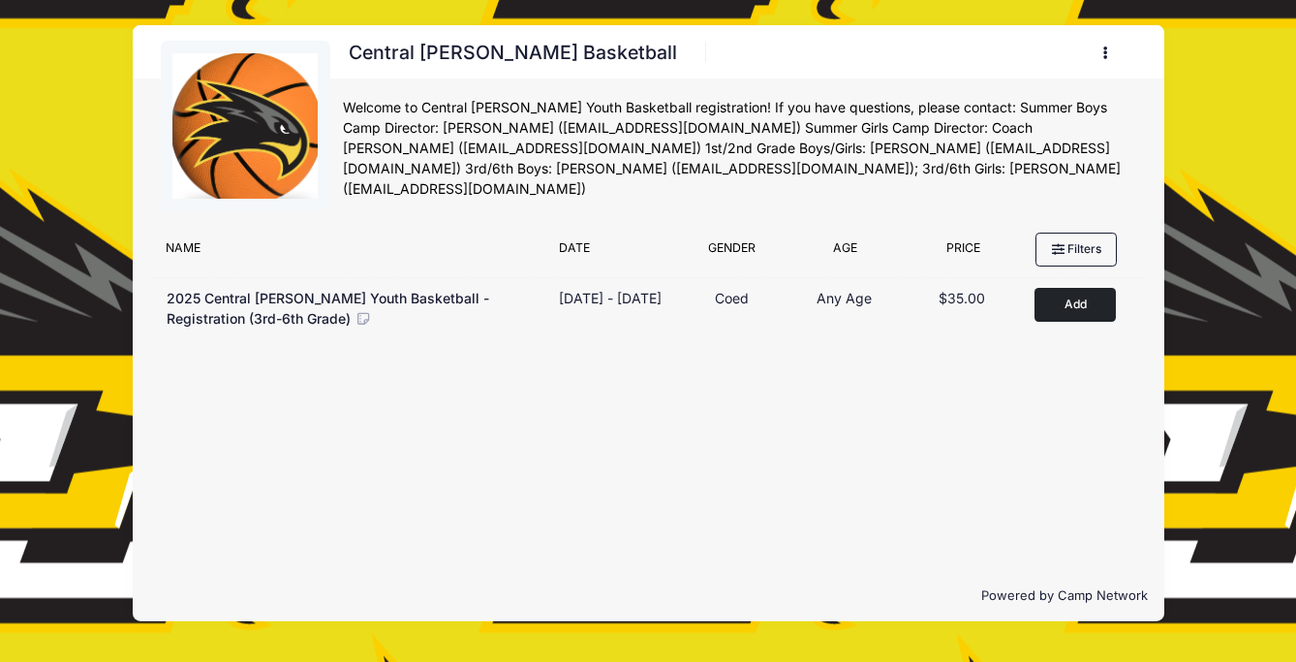
click at [1106, 53] on icon "button" at bounding box center [1112, 53] width 16 height 0
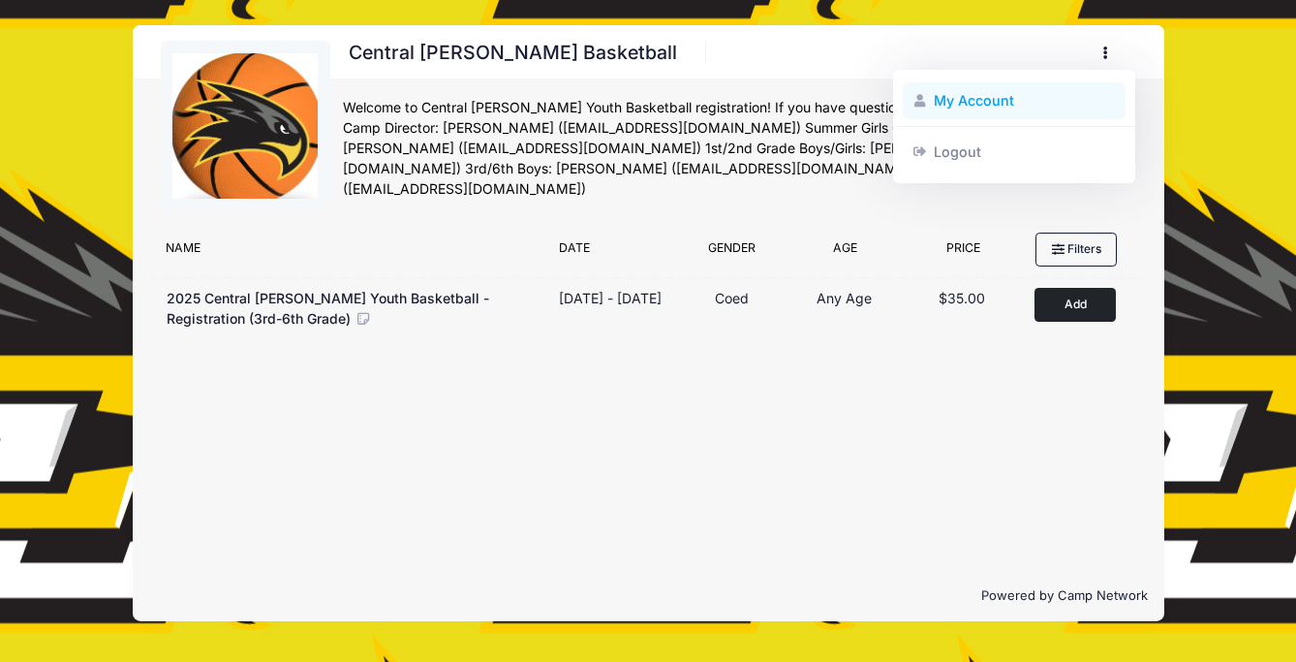
click at [1006, 98] on link "My Account" at bounding box center [1015, 100] width 224 height 37
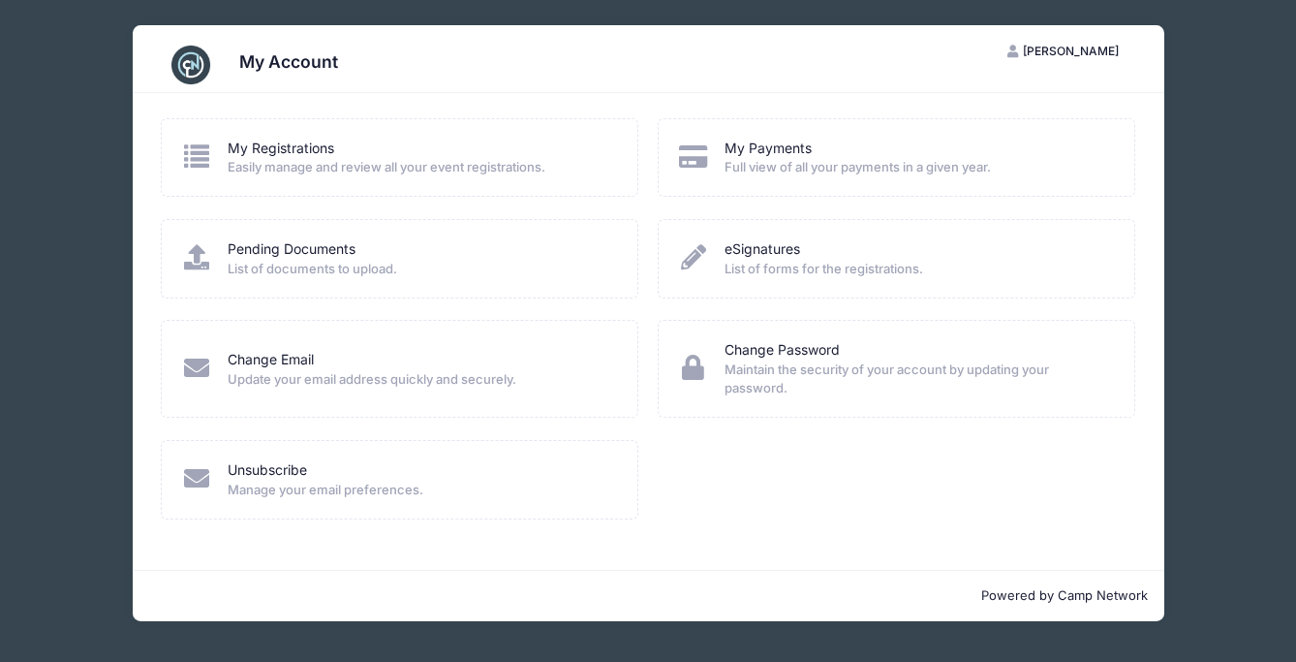
click at [1207, 155] on div "My Account KK Katie Koller My Account Logout My Registrations Easily manage and…" at bounding box center [648, 323] width 1238 height 646
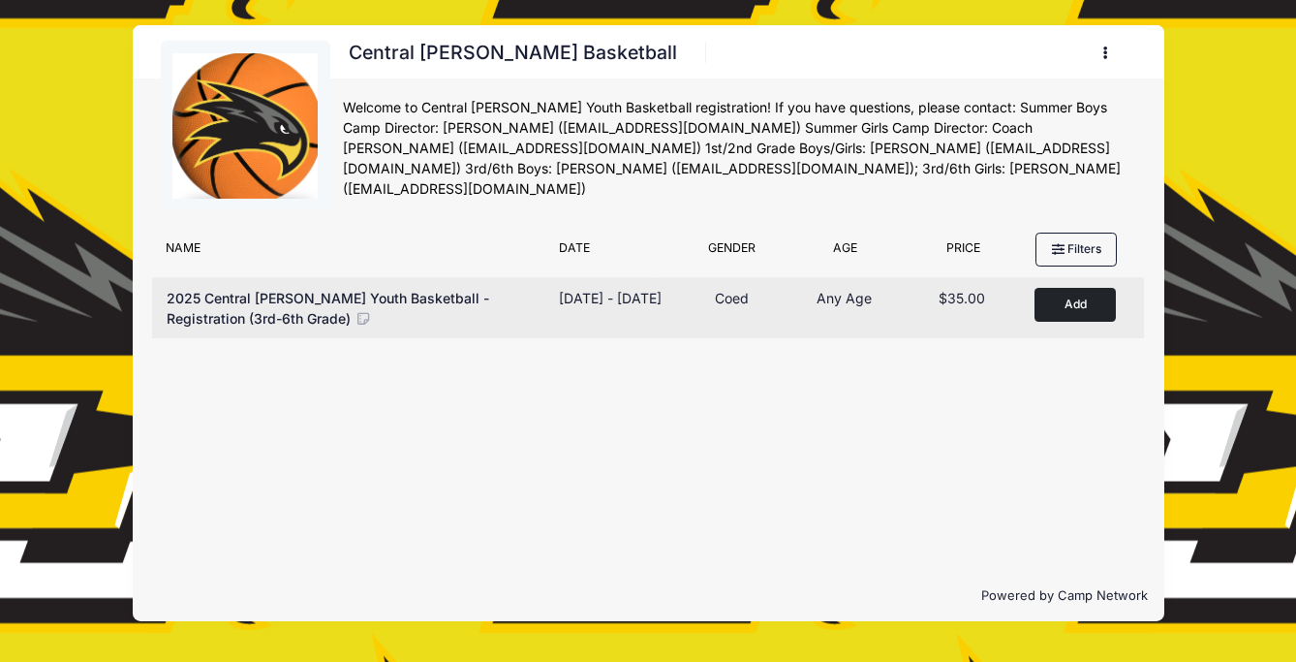
click at [1071, 300] on button "Add to Cart" at bounding box center [1075, 305] width 81 height 34
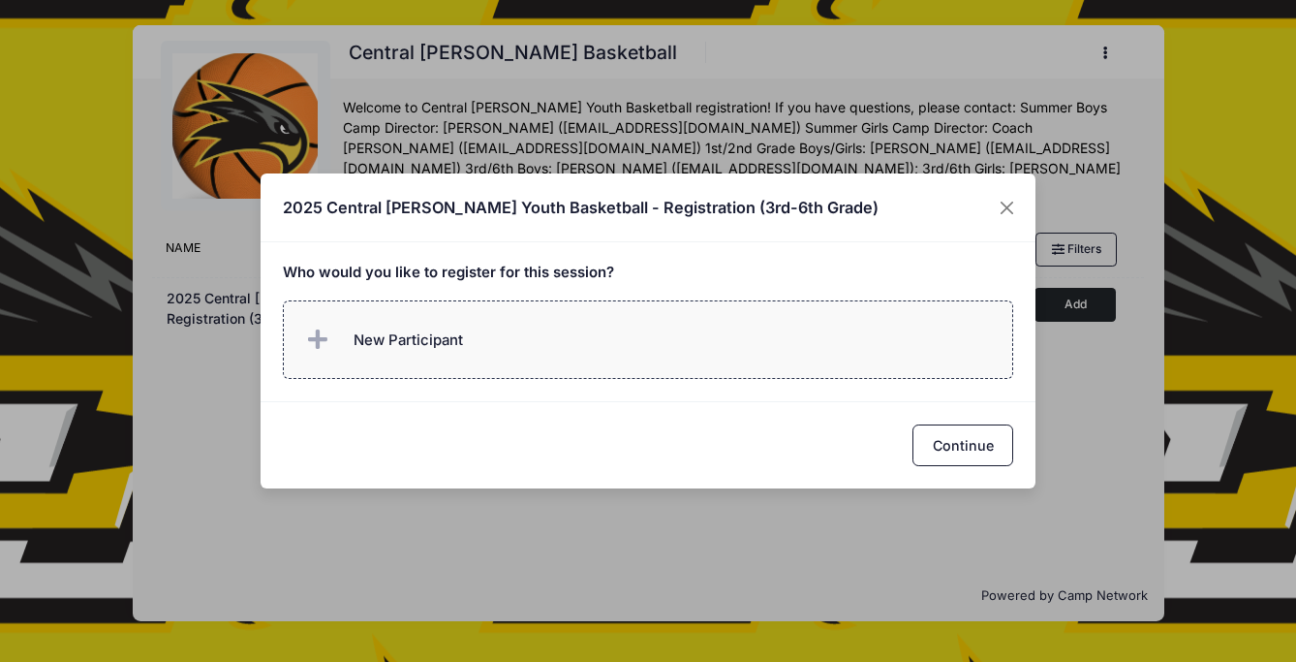
click at [701, 355] on label "New Participant" at bounding box center [649, 339] width 732 height 78
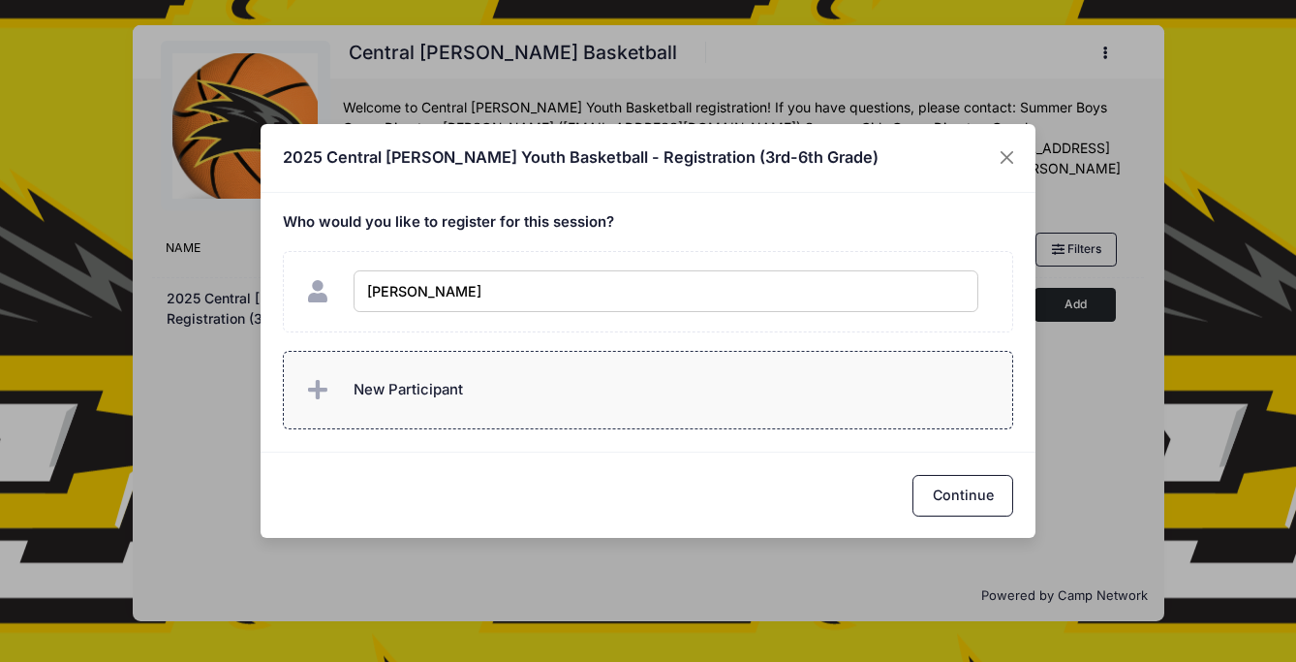
type input "Calvin Koller"
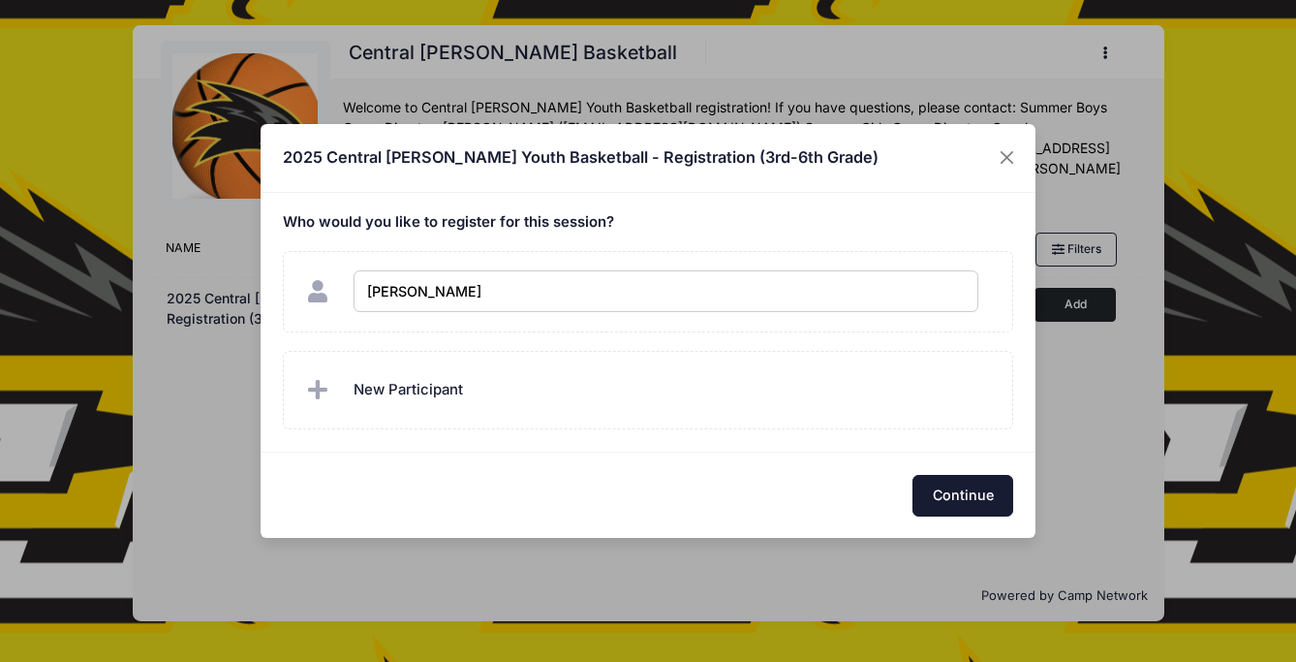
checkbox input "true"
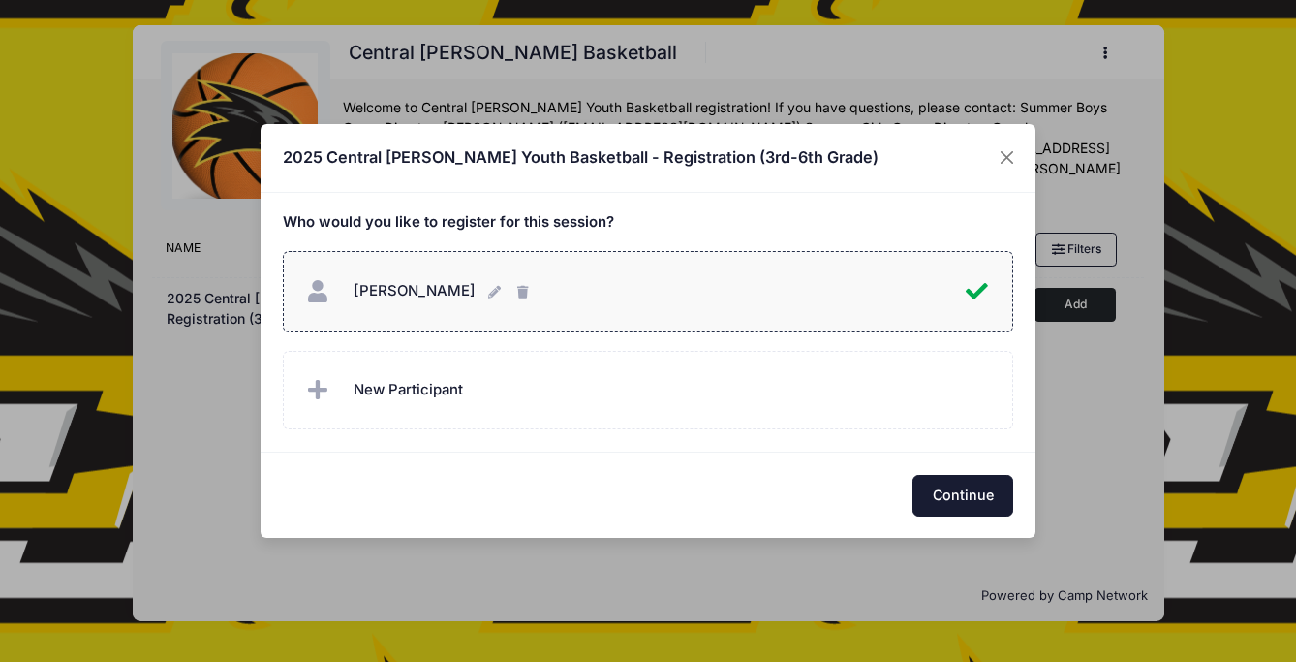
click at [955, 506] on button "Continue" at bounding box center [963, 496] width 101 height 42
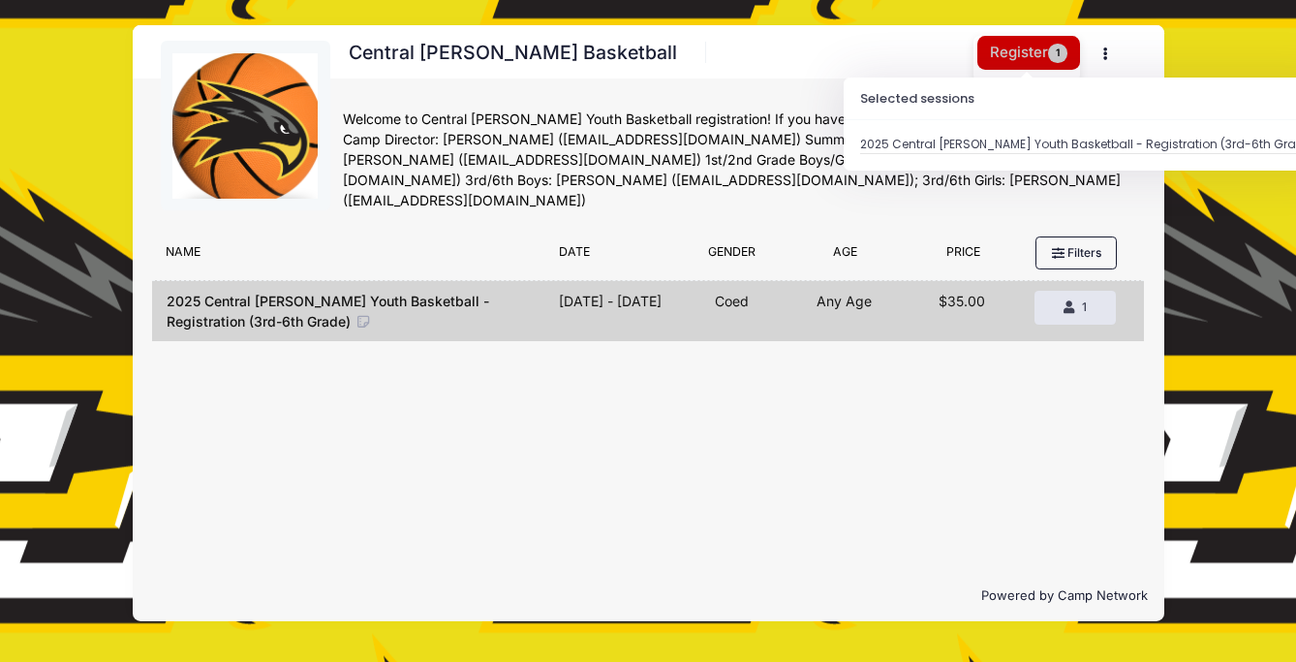
click at [1041, 63] on button "Register 1" at bounding box center [1029, 53] width 103 height 34
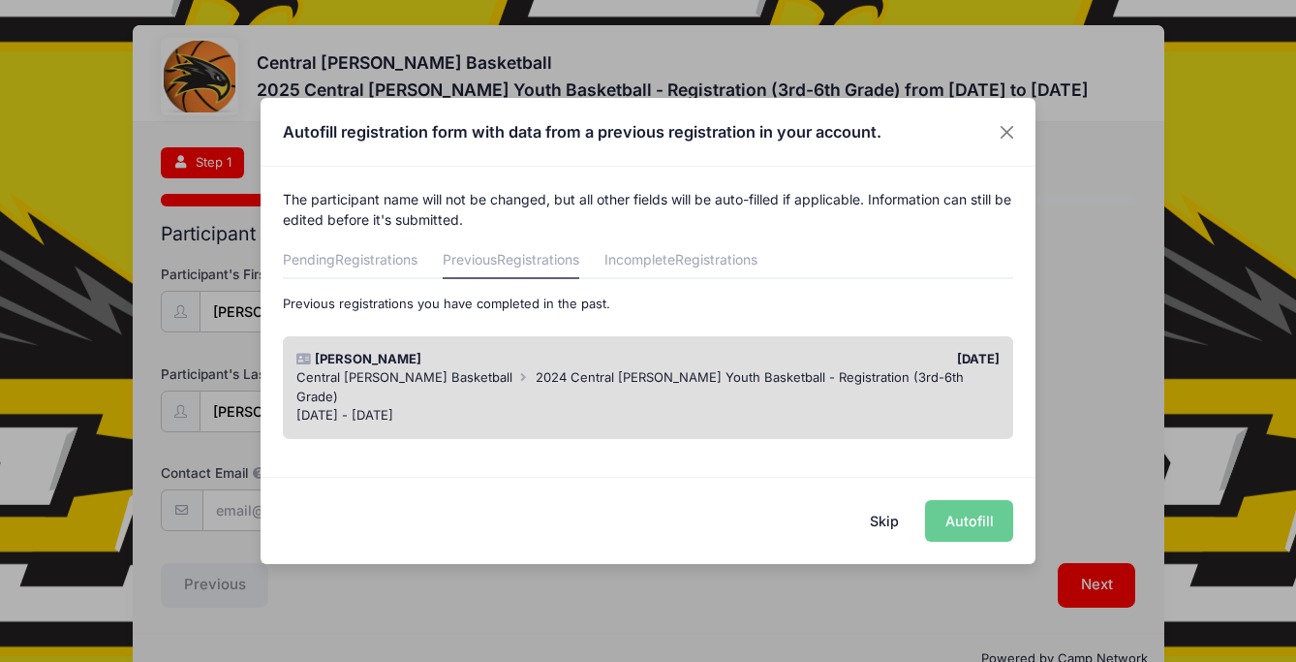
click at [938, 410] on div "Calvin Koller 10/08/2024 Central Lee Basketball 2024 Central Lee Youth Basketba…" at bounding box center [649, 387] width 732 height 103
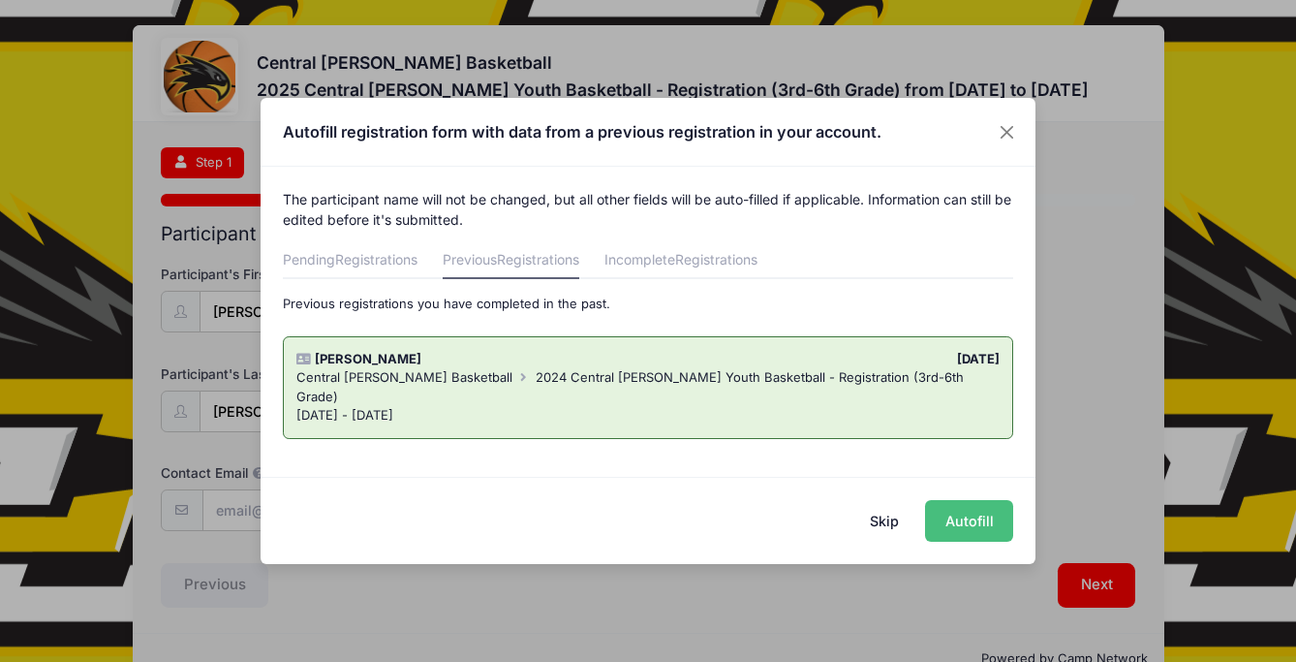
click at [981, 526] on button "Autofill" at bounding box center [969, 521] width 88 height 42
type input "[EMAIL_ADDRESS][DOMAIN_NAME]"
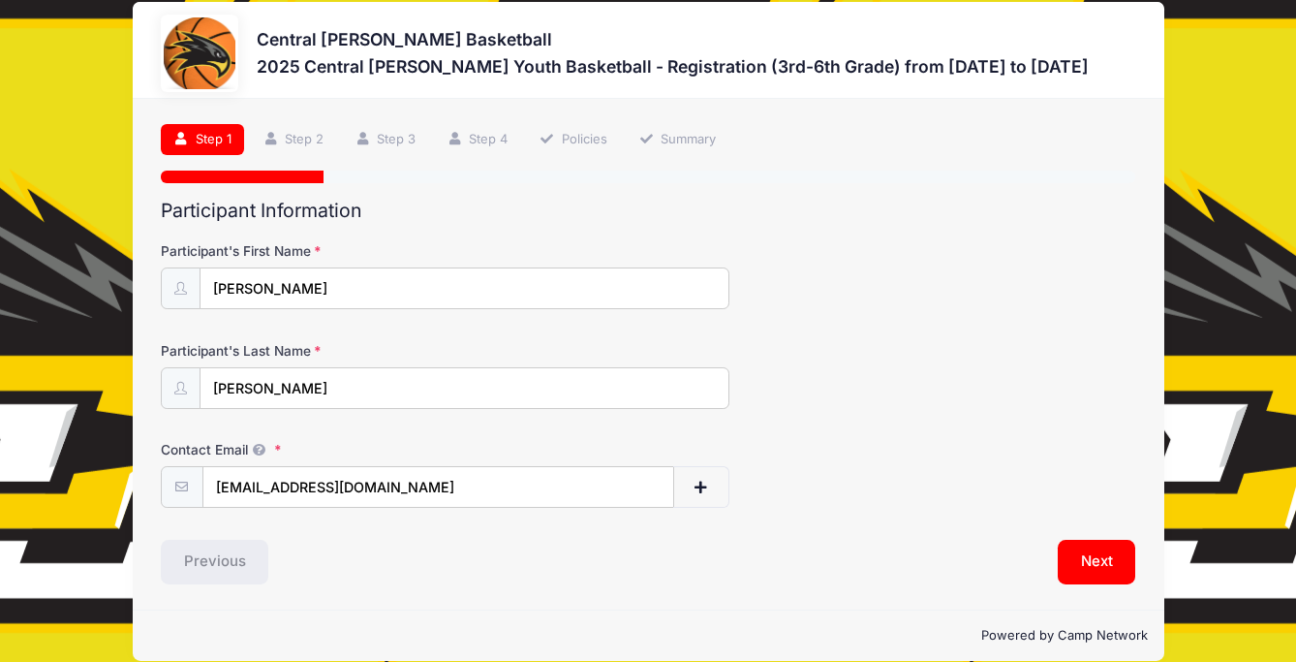
scroll to position [47, 0]
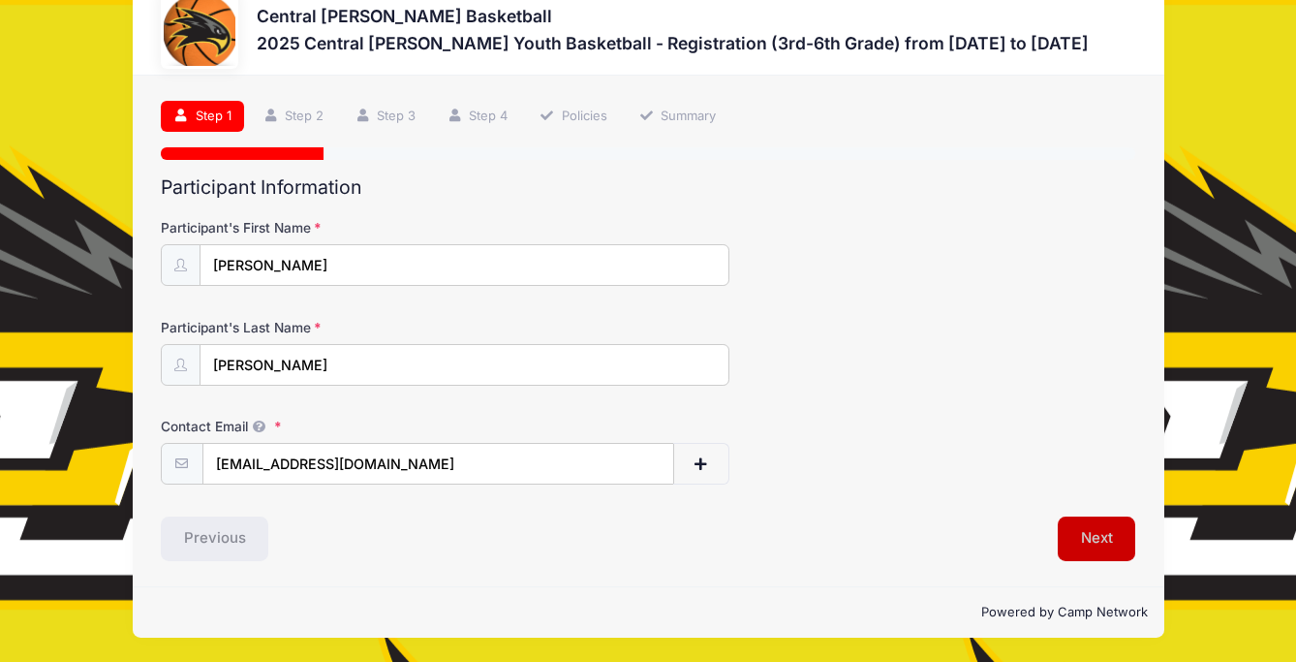
click at [1076, 537] on button "Next" at bounding box center [1097, 538] width 78 height 45
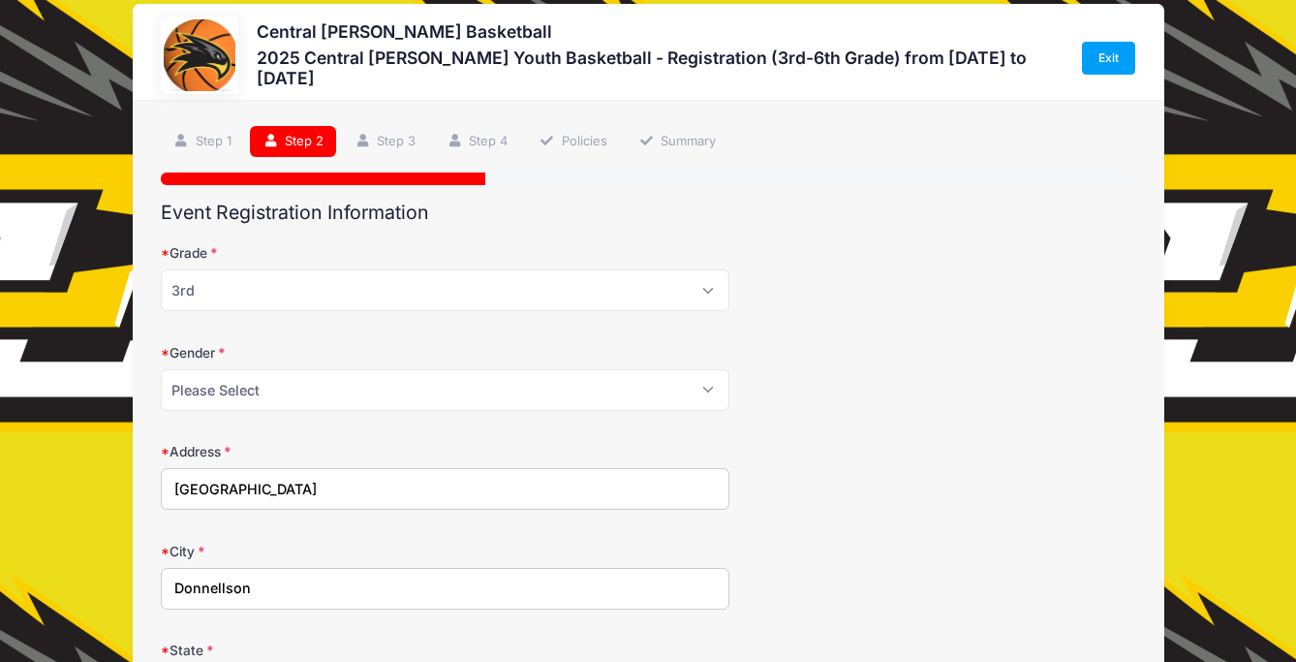
scroll to position [0, 0]
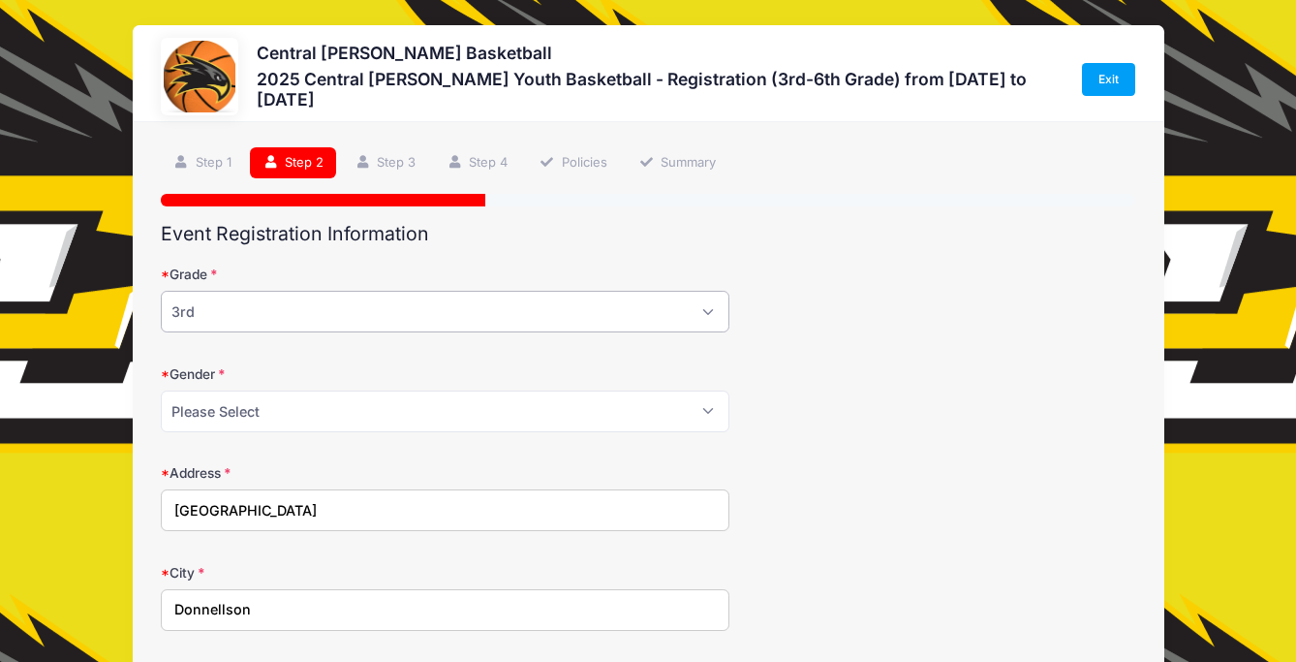
click at [546, 311] on select "Please Select 3rd 4th 5th 6th" at bounding box center [445, 312] width 569 height 42
select select "4th"
click at [161, 291] on select "Please Select 3rd 4th 5th 6th" at bounding box center [445, 312] width 569 height 42
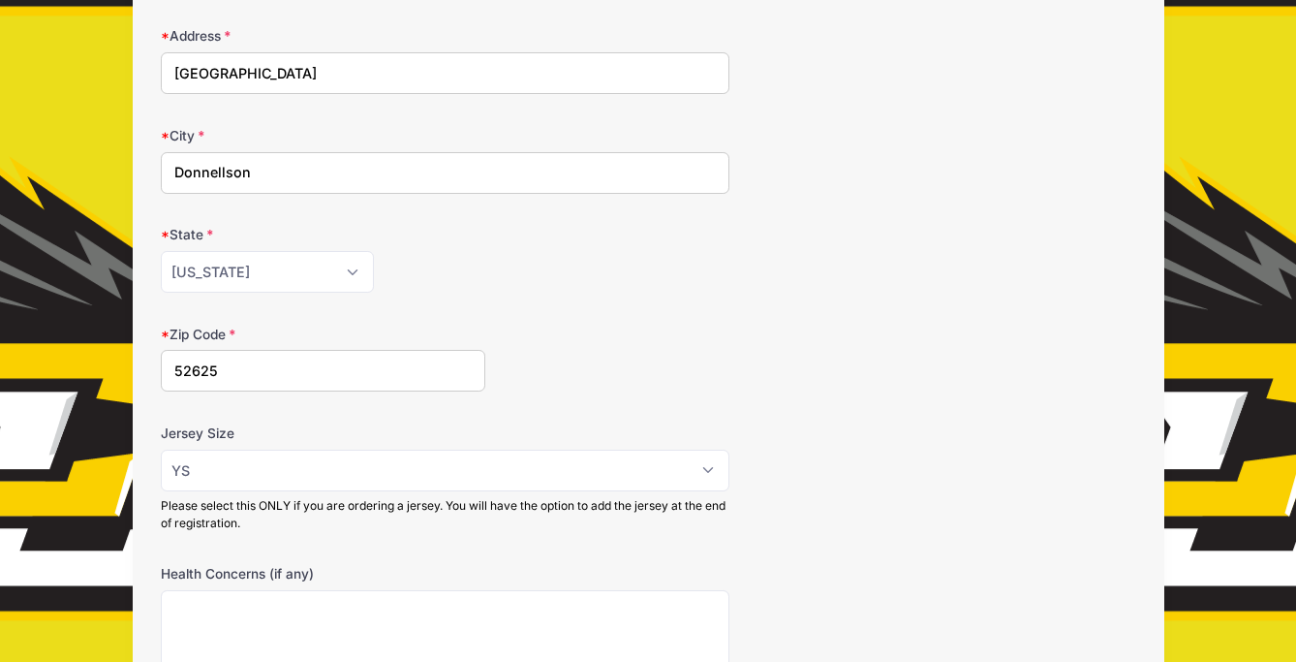
scroll to position [441, 0]
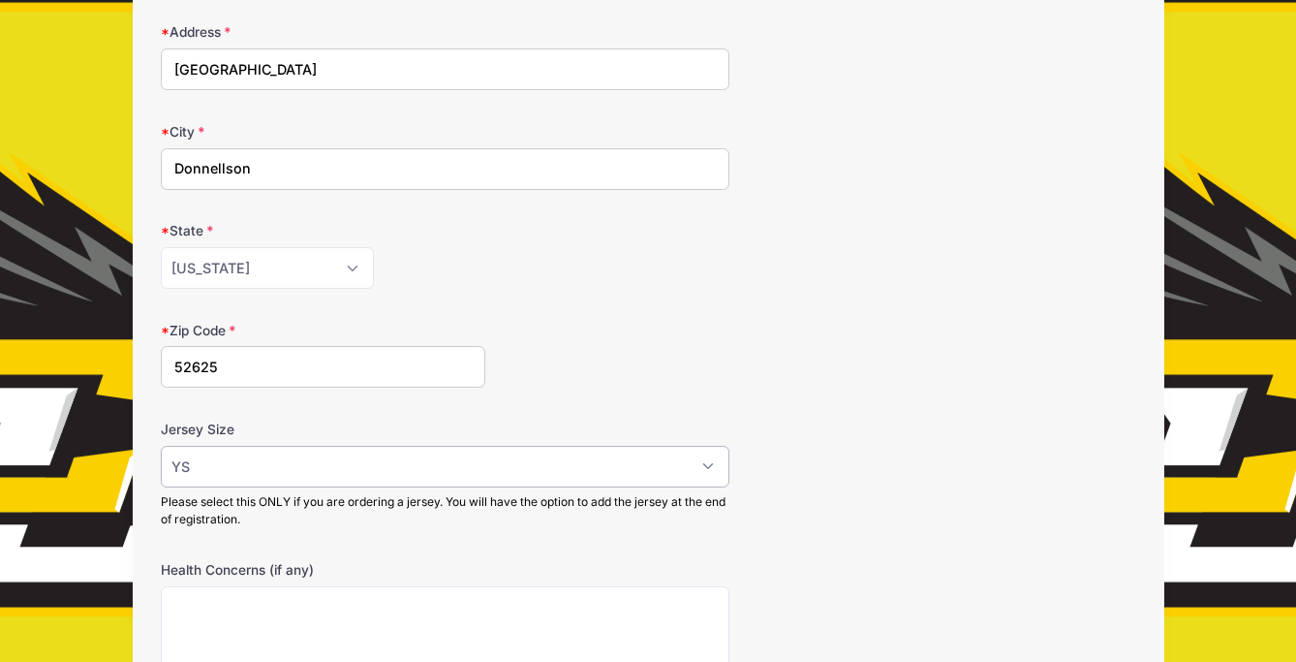
click at [712, 472] on select "Please Select YS YM YL AS AM AL AXL" at bounding box center [445, 467] width 569 height 42
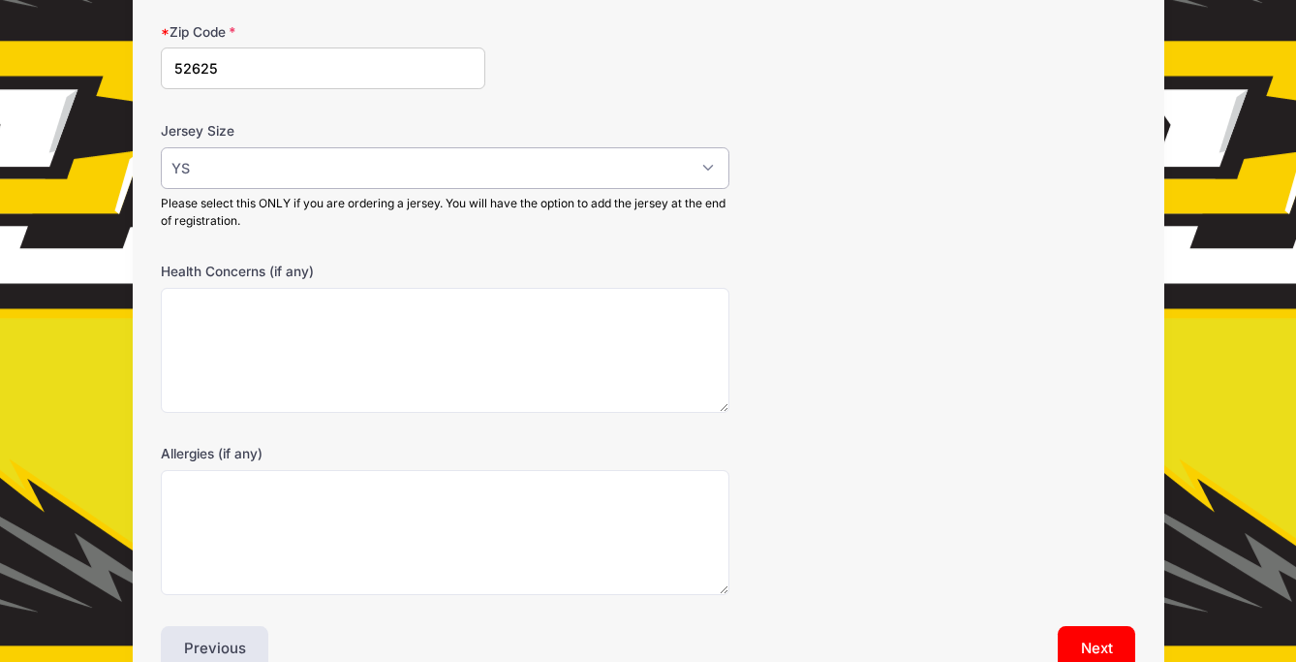
scroll to position [734, 0]
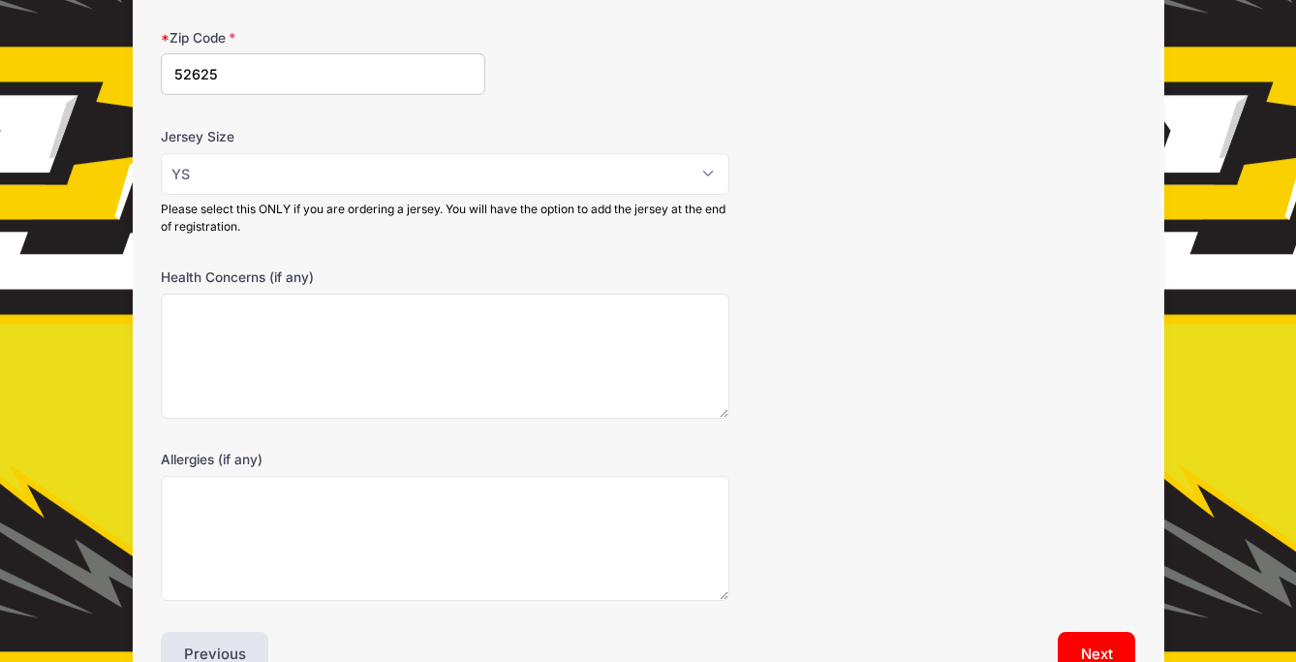
click at [676, 197] on div "Please Select YS YM YL AS AM AL AXL Please select this ONLY if you are ordering…" at bounding box center [445, 194] width 569 height 83
click at [703, 179] on select "Please Select YS YM YL AS AM AL AXL" at bounding box center [445, 174] width 569 height 42
select select
click at [161, 153] on select "Please Select YS YM YL AS AM AL AXL" at bounding box center [445, 174] width 569 height 42
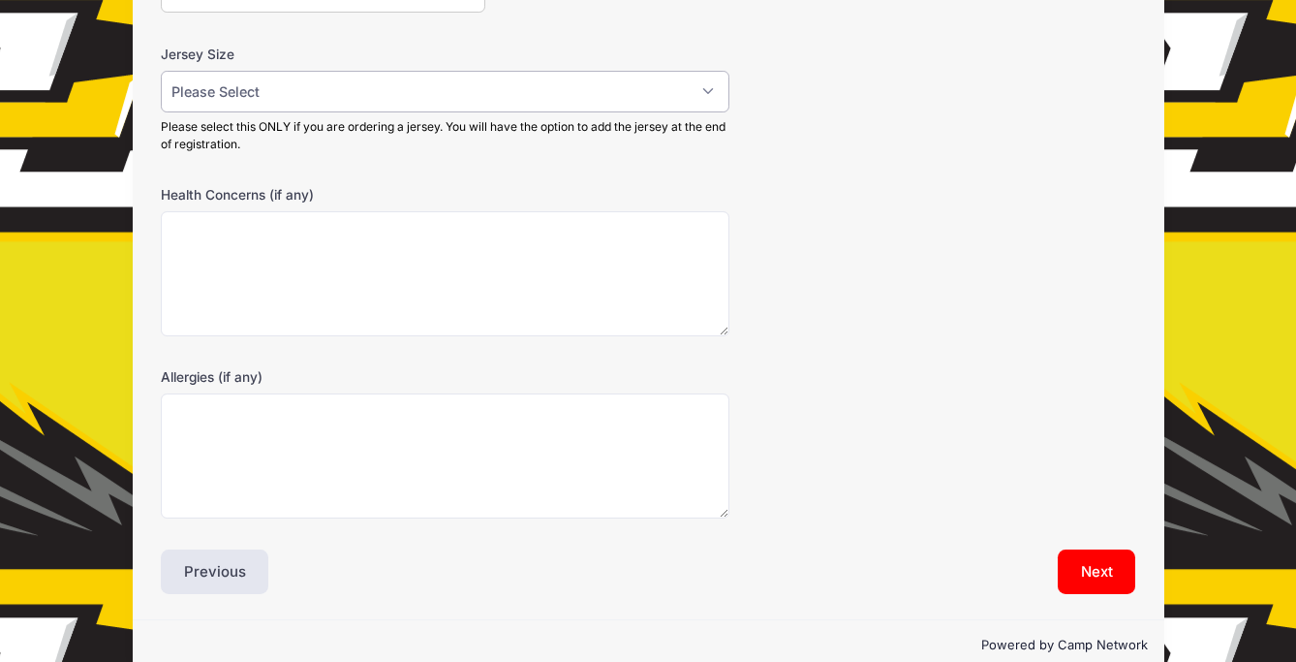
scroll to position [849, 0]
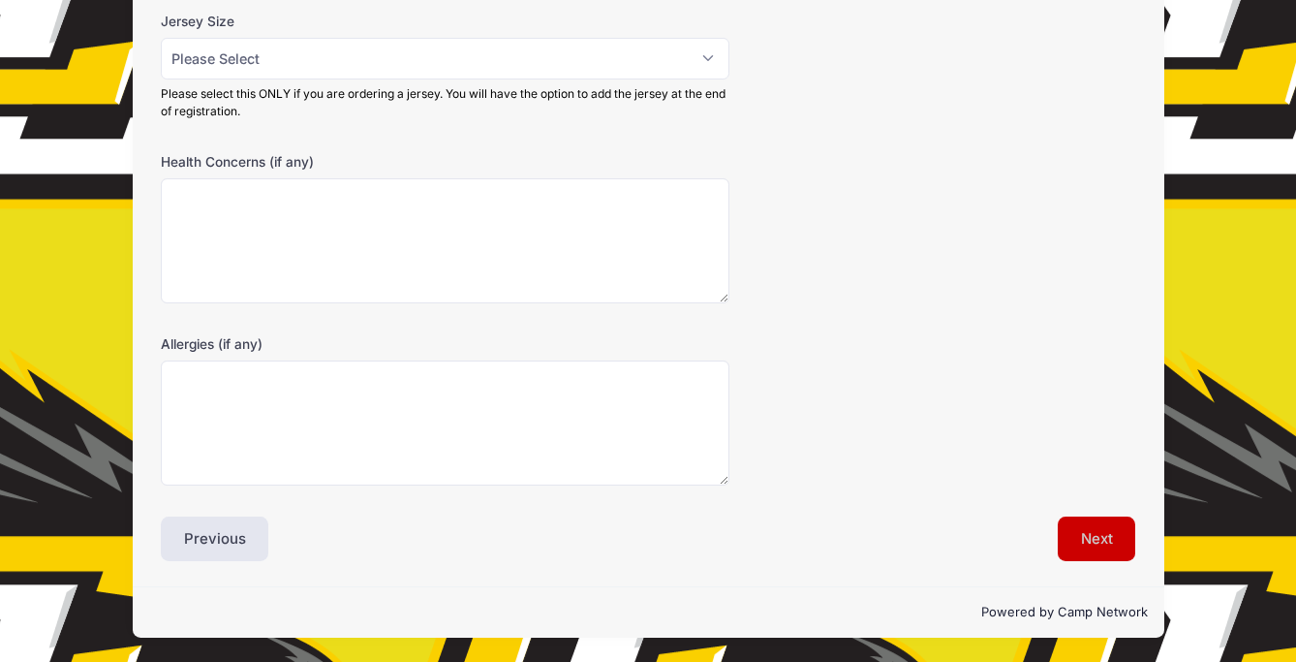
click at [1086, 550] on button "Next" at bounding box center [1097, 538] width 78 height 45
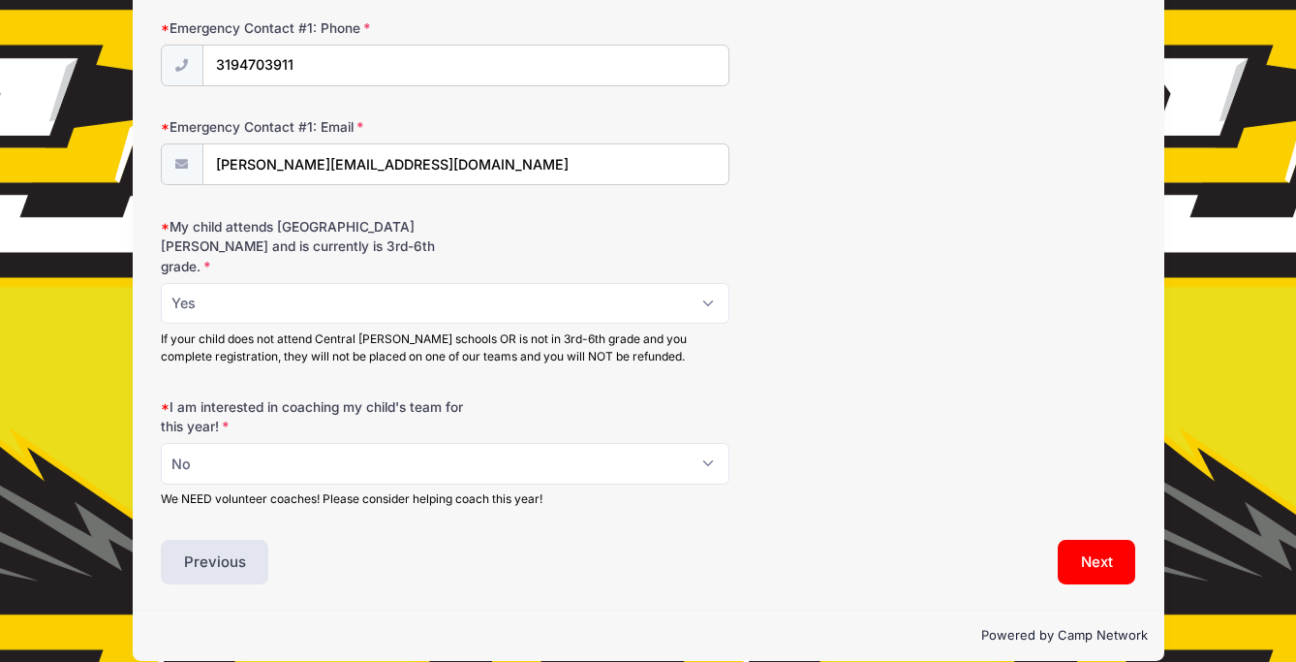
scroll to position [718, 0]
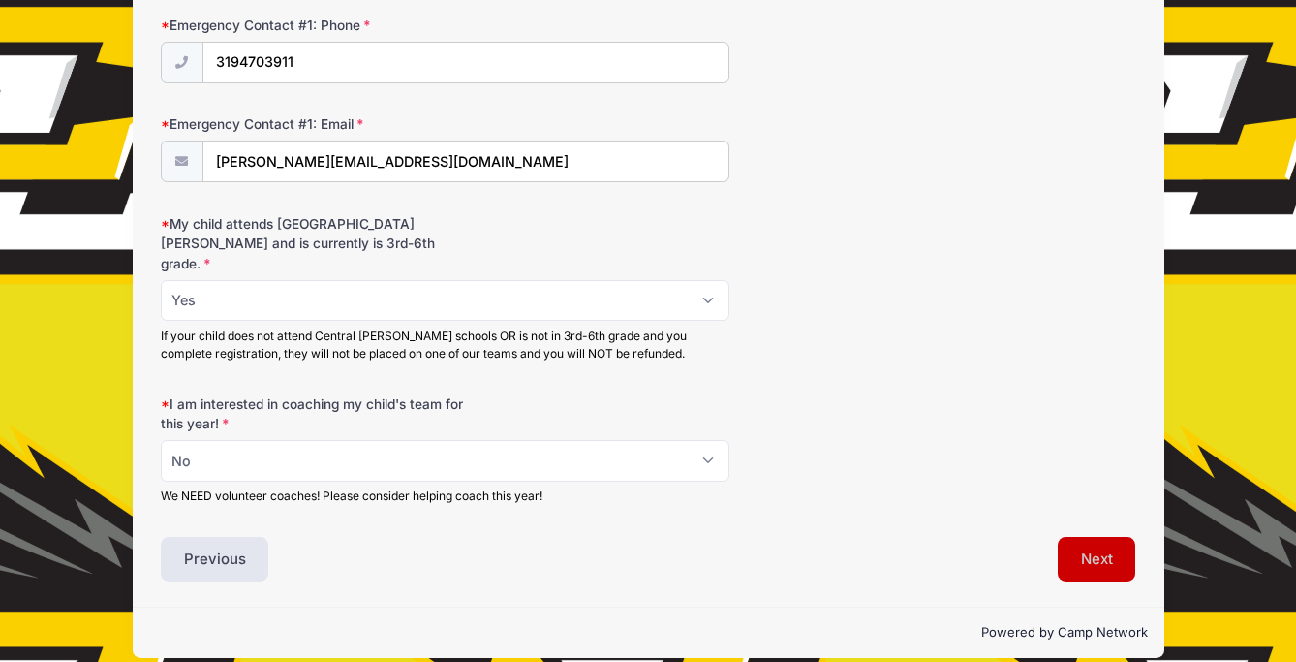
click at [1102, 546] on button "Next" at bounding box center [1097, 559] width 78 height 45
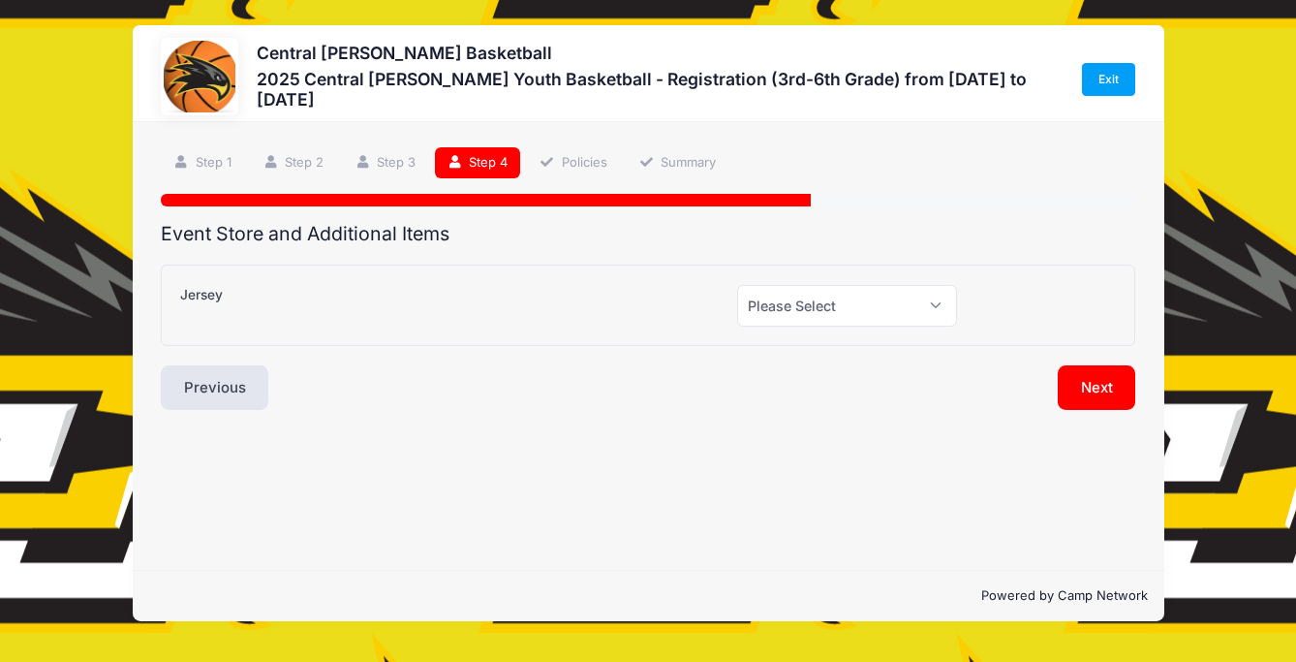
scroll to position [0, 0]
click at [1091, 391] on button "Next" at bounding box center [1097, 387] width 78 height 45
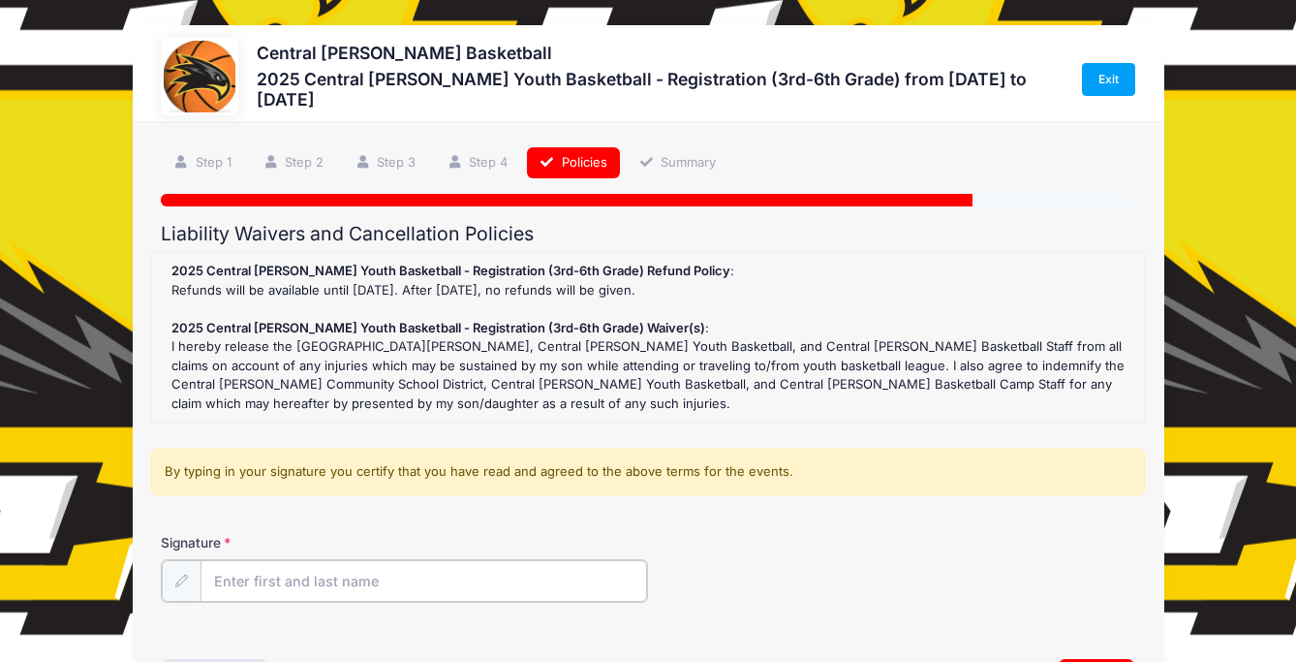
click at [268, 566] on input "Signature" at bounding box center [424, 581] width 447 height 42
type input "k"
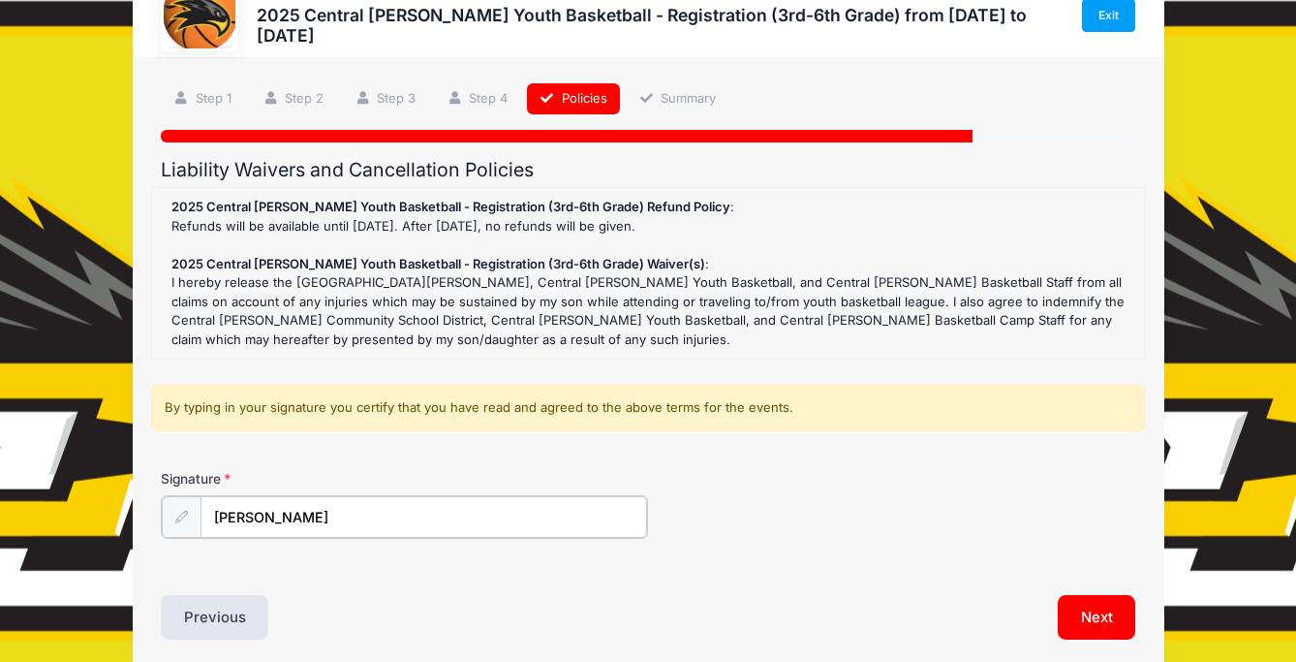
scroll to position [142, 0]
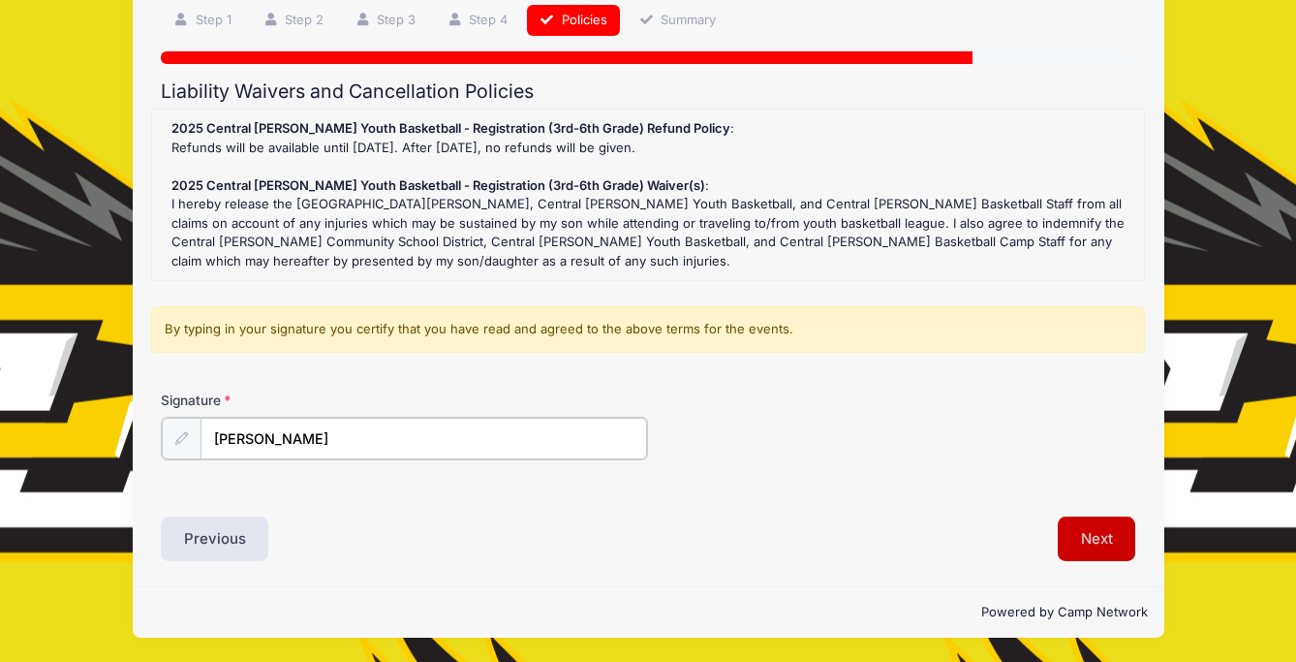
type input "Katie Koller"
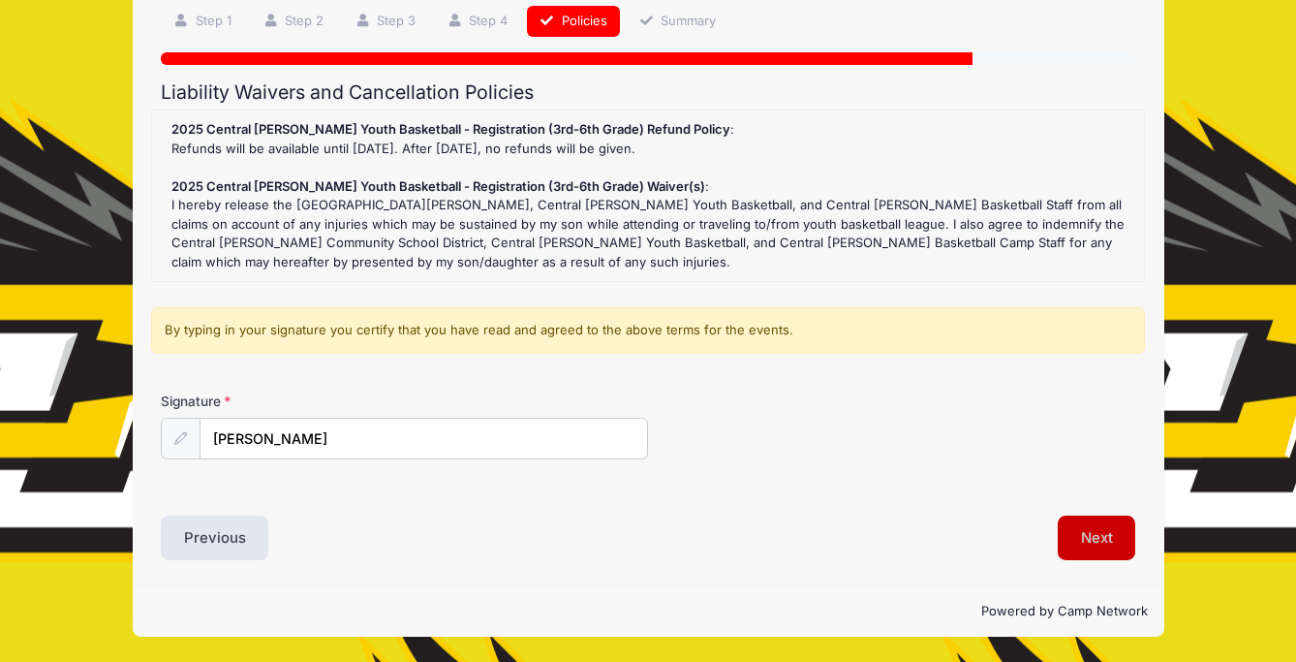
click at [1079, 543] on button "Next" at bounding box center [1097, 537] width 78 height 45
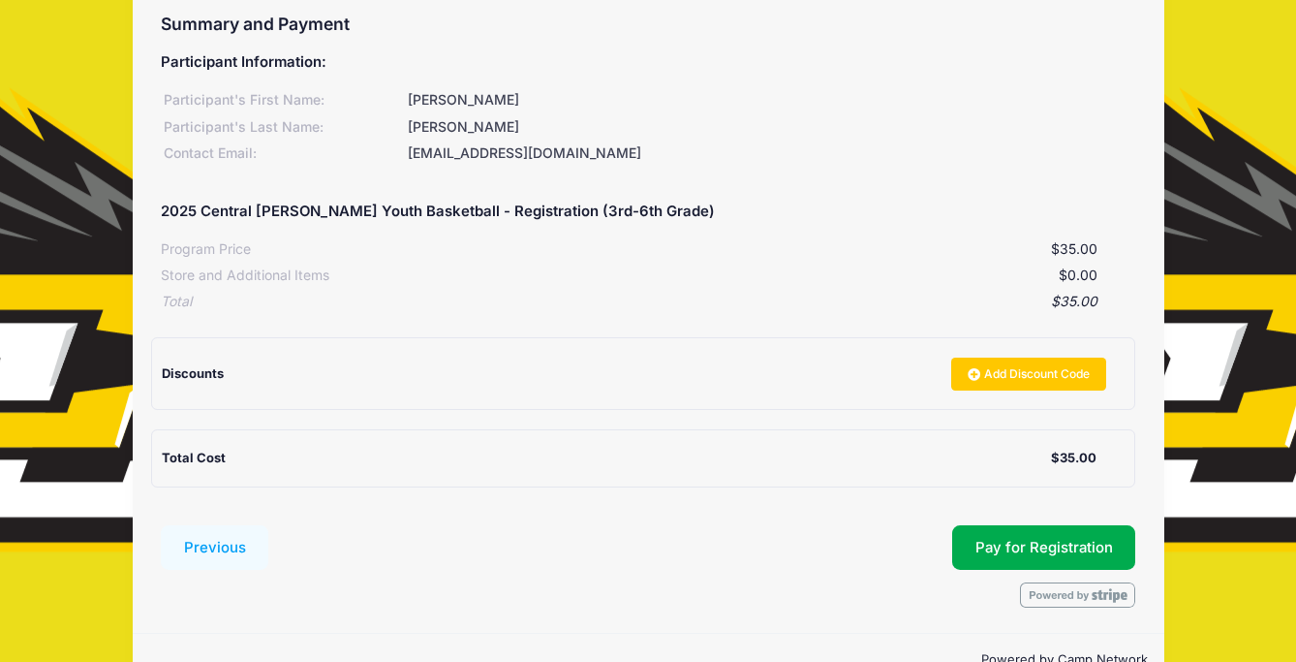
scroll to position [214, 0]
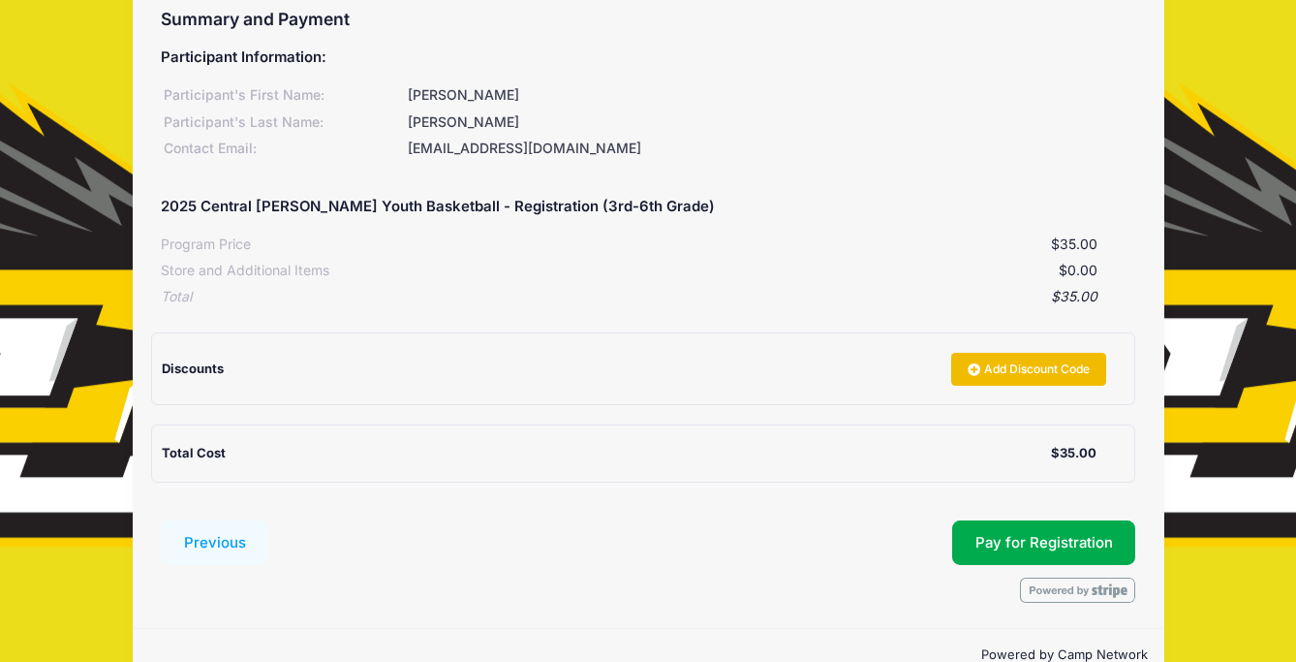
click at [1020, 369] on link "Add Discount Code" at bounding box center [1029, 369] width 155 height 33
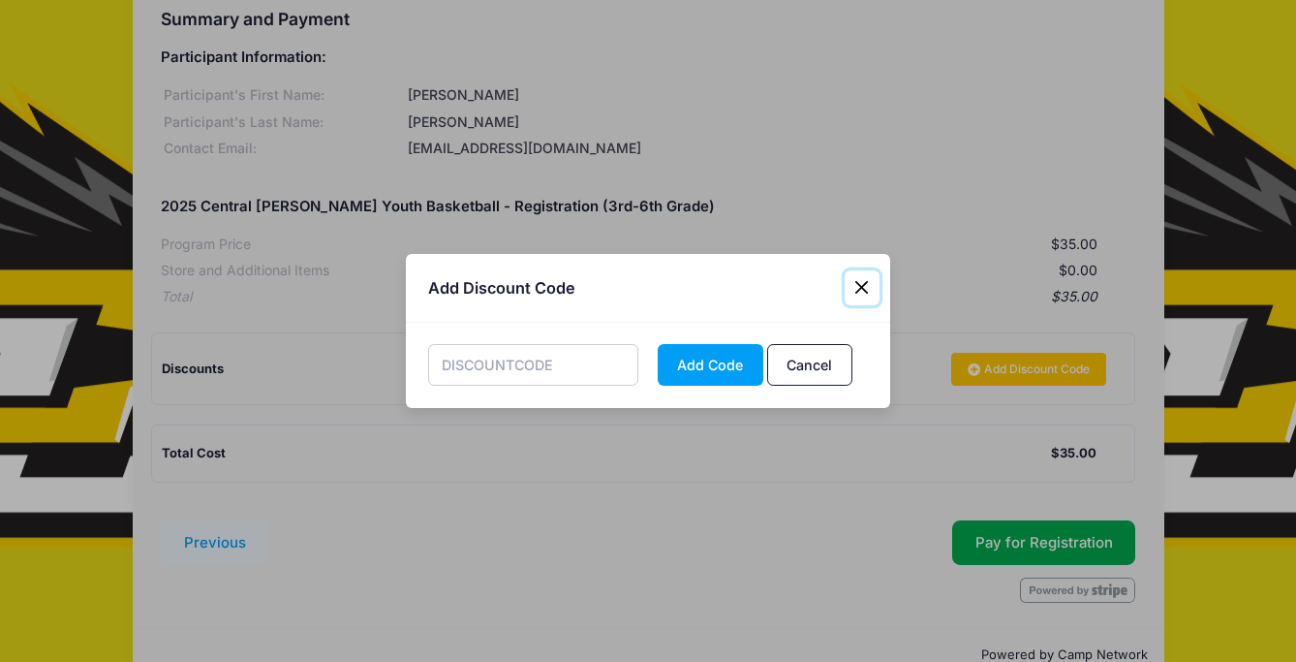
click at [868, 286] on button "Close" at bounding box center [862, 287] width 35 height 35
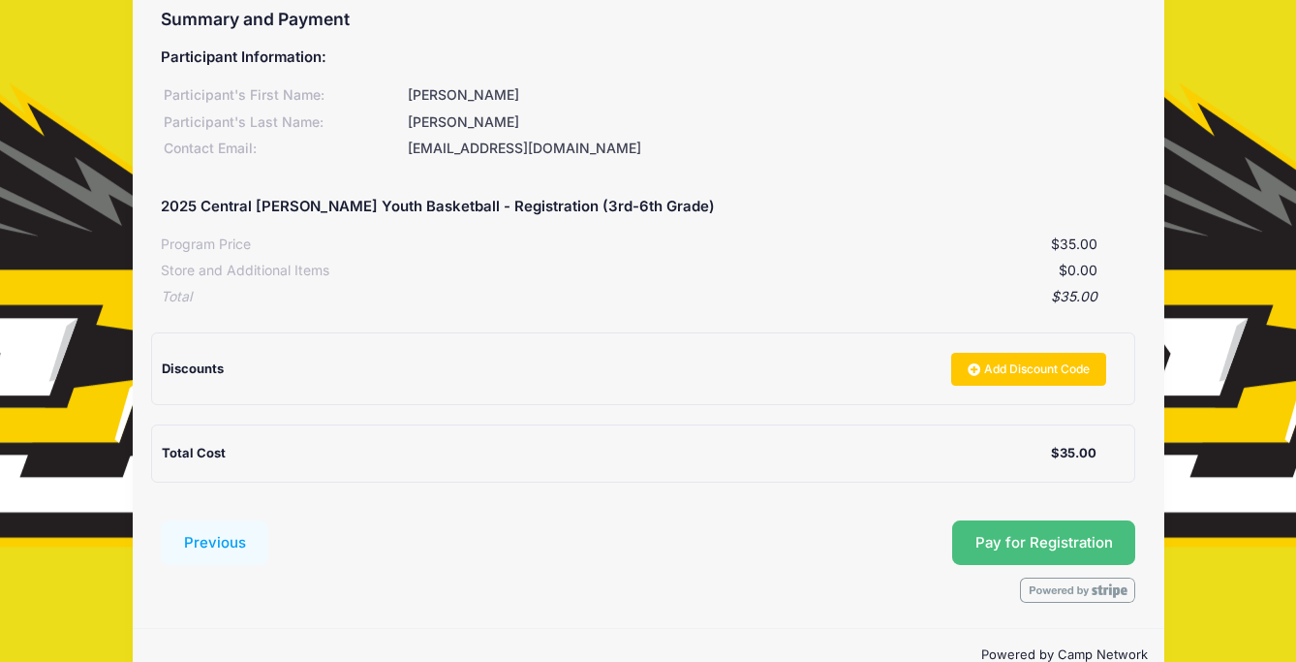
click at [1036, 540] on button "Pay for Registration" at bounding box center [1044, 542] width 184 height 45
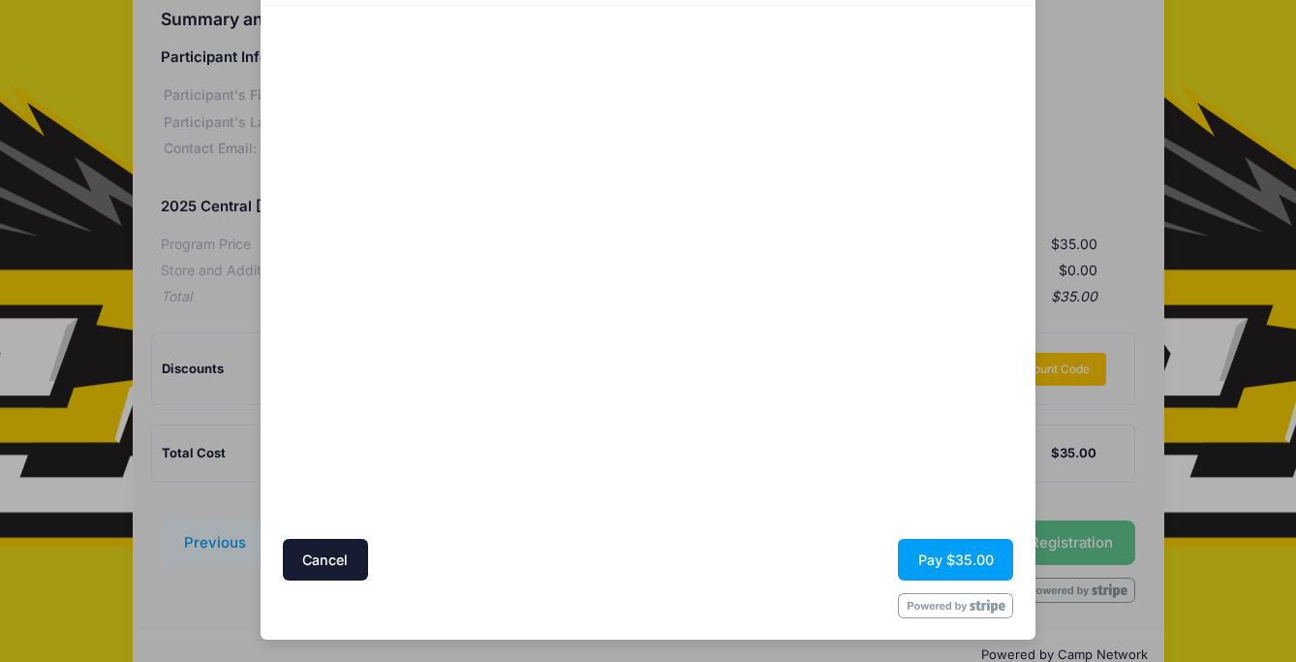
scroll to position [118, 0]
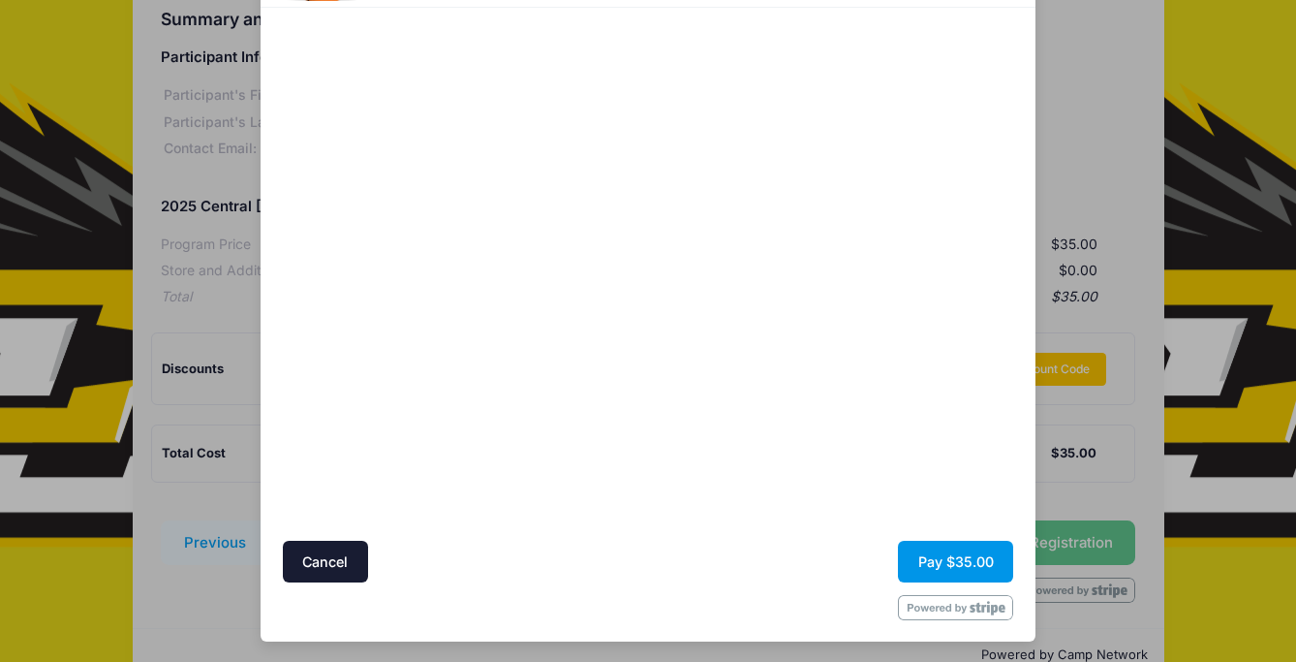
click at [939, 572] on button "Pay $35.00" at bounding box center [955, 562] width 115 height 42
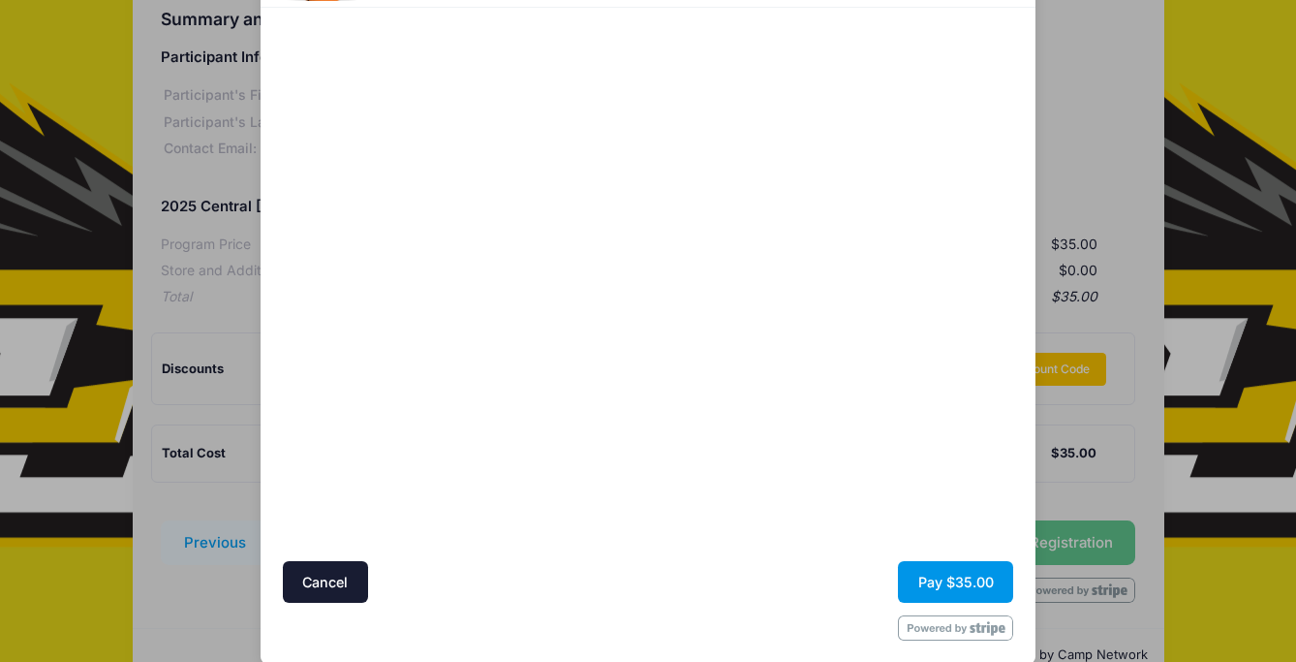
click at [957, 581] on button "Pay $35.00" at bounding box center [955, 582] width 115 height 42
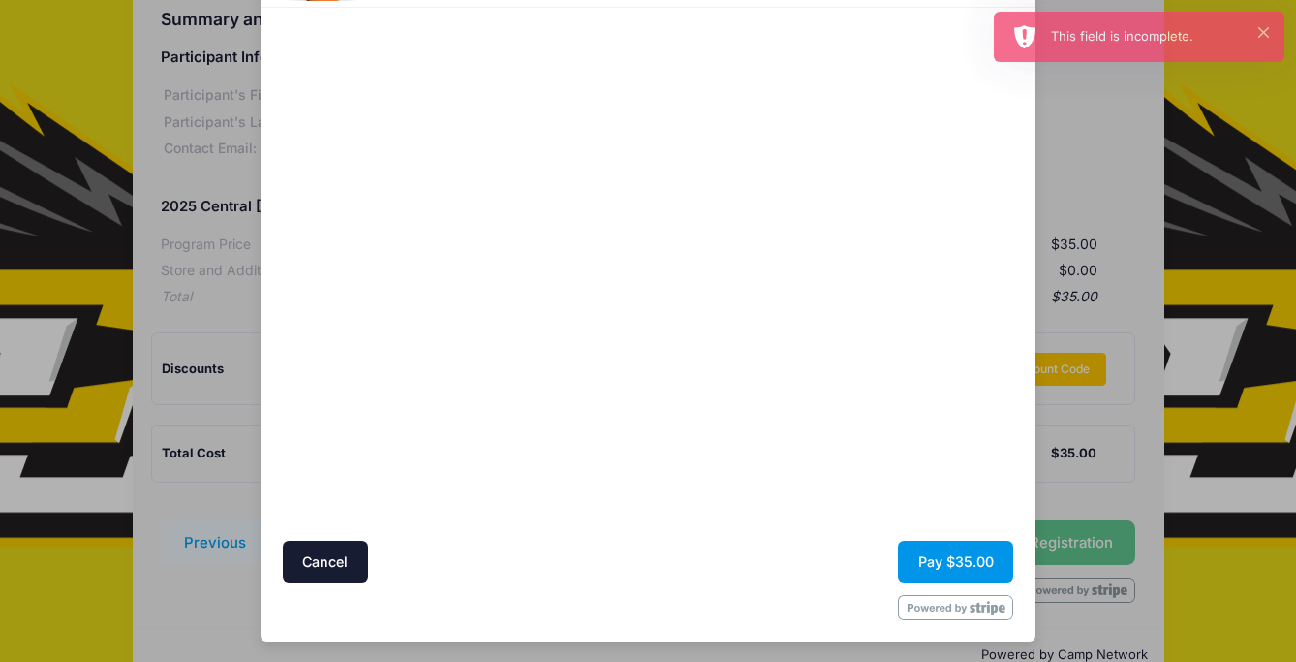
click at [952, 566] on button "Pay $35.00" at bounding box center [955, 562] width 115 height 42
